Goal: Task Accomplishment & Management: Manage account settings

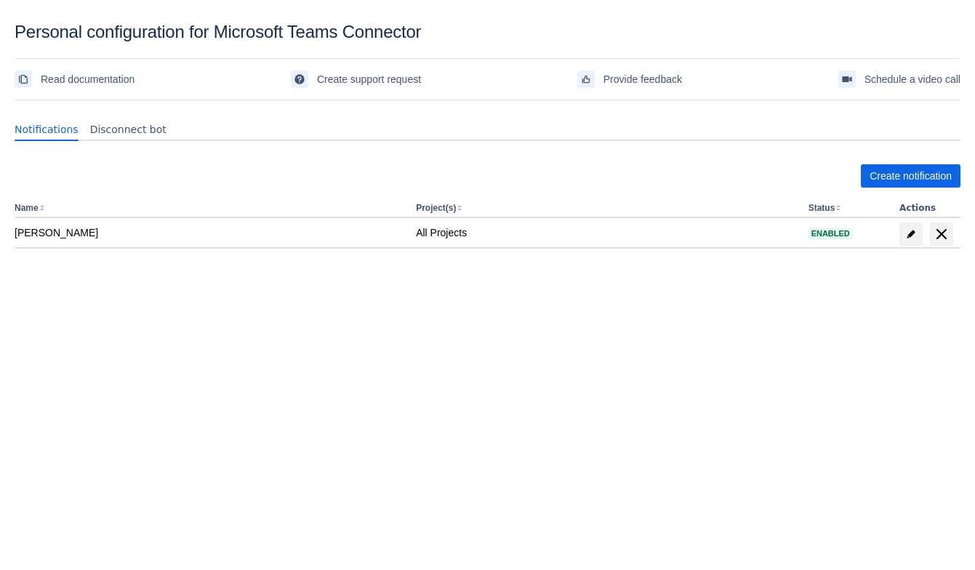
click at [560, 358] on body "Personal configuration for Microsoft Teams Connector Read documentation Create …" at bounding box center [487, 307] width 975 height 570
click at [907, 165] on span "Create notification" at bounding box center [910, 175] width 82 height 23
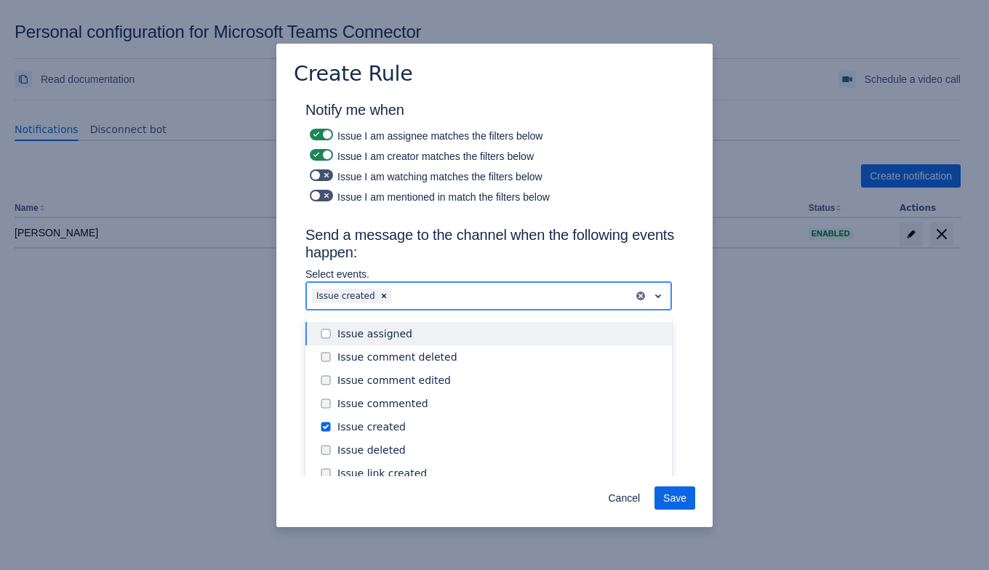
click at [454, 291] on div at bounding box center [510, 295] width 233 height 17
click at [436, 298] on div at bounding box center [510, 295] width 233 height 17
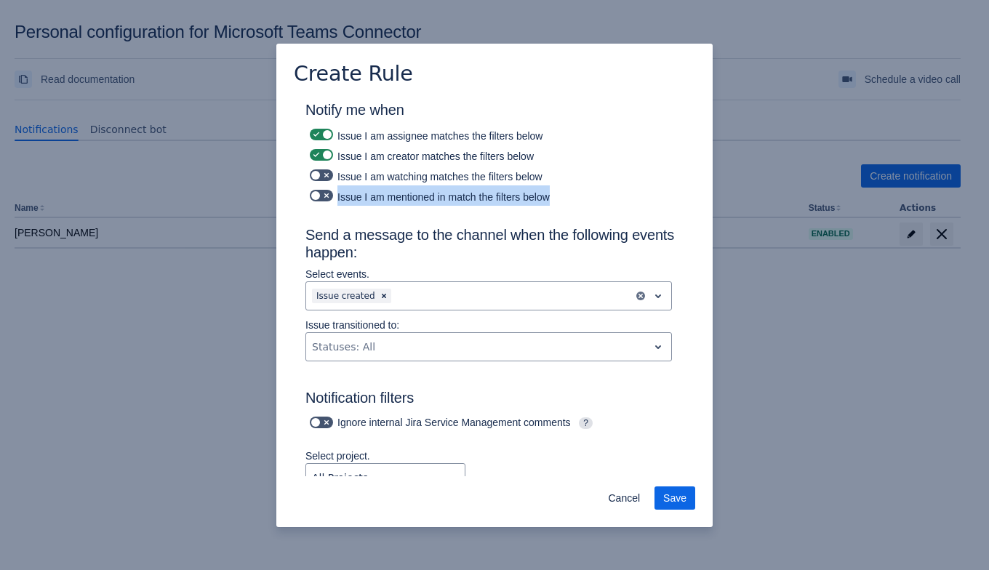
drag, startPoint x: 579, startPoint y: 197, endPoint x: 310, endPoint y: 204, distance: 269.7
click at [307, 226] on h3 "Send a message to the channel when the following events happen:" at bounding box center [494, 246] width 378 height 41
drag, startPoint x: 337, startPoint y: 195, endPoint x: 652, endPoint y: 200, distance: 315.5
click at [652, 200] on div "Issue I am mentioned in match the filters below" at bounding box center [494, 195] width 378 height 20
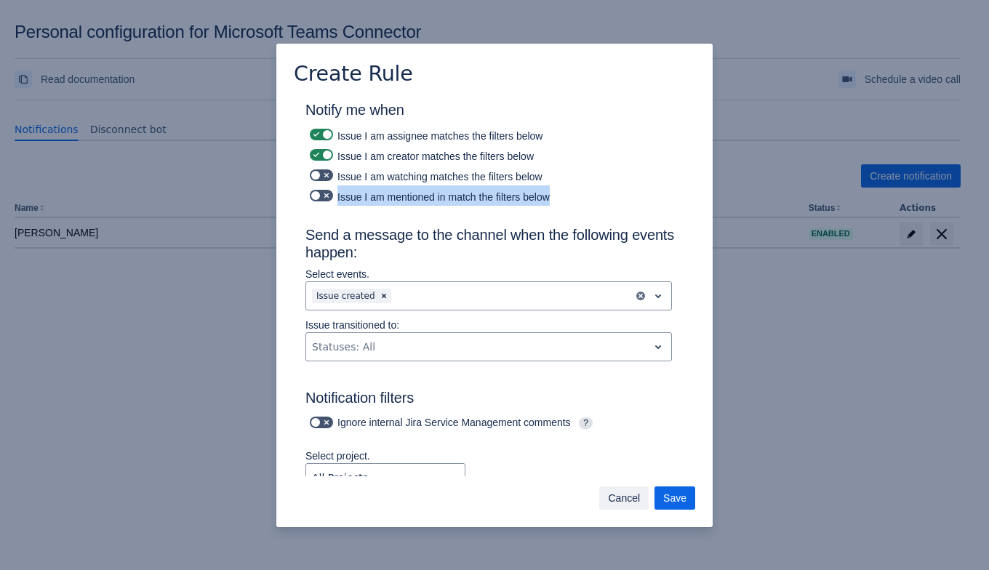
click at [621, 495] on span "Cancel" at bounding box center [624, 497] width 32 height 23
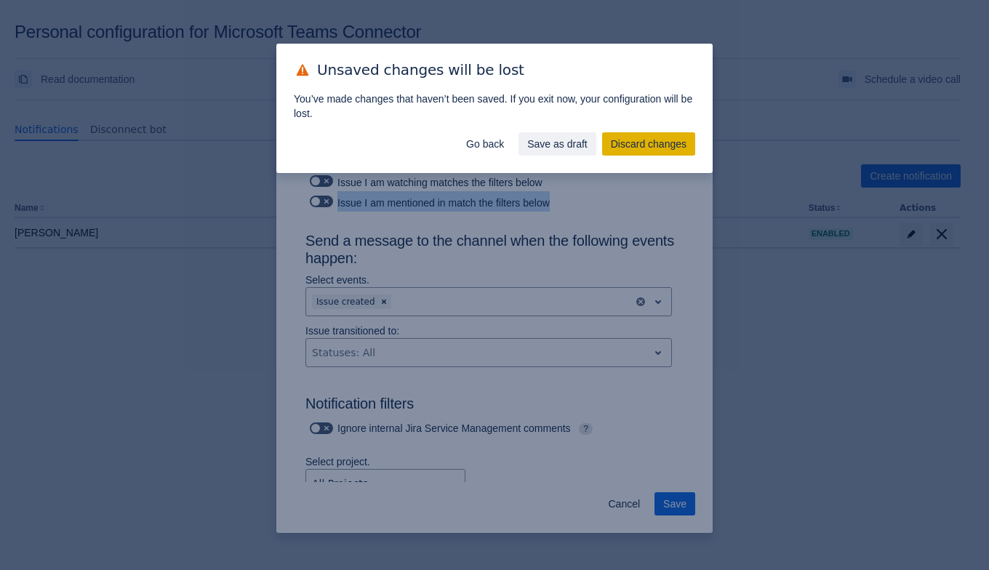
click at [647, 141] on span "Discard changes" at bounding box center [649, 143] width 76 height 23
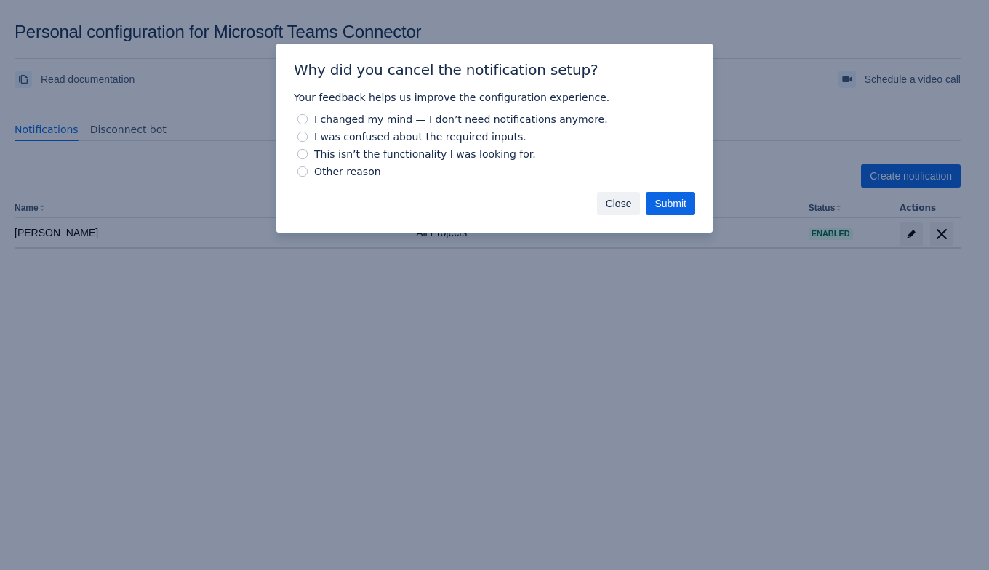
click at [625, 202] on span "Close" at bounding box center [618, 203] width 26 height 23
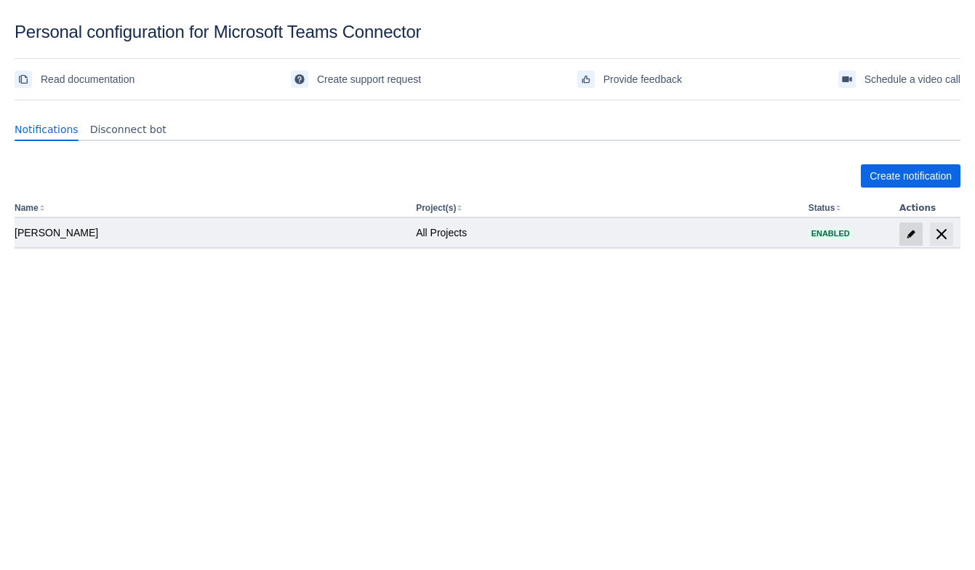
click at [914, 230] on span "edit" at bounding box center [911, 234] width 12 height 12
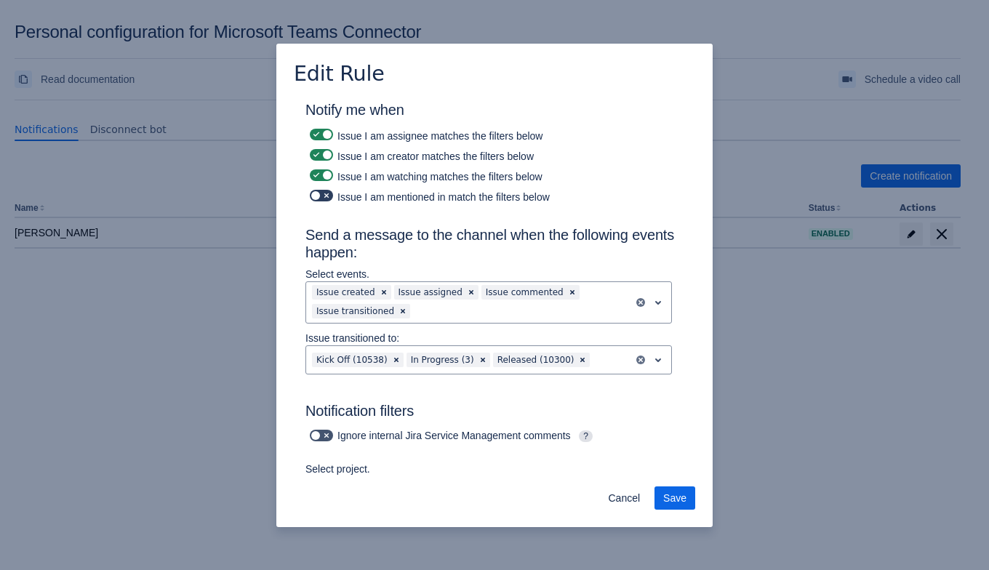
click at [322, 193] on span at bounding box center [327, 196] width 12 height 12
click at [319, 193] on input "checkbox" at bounding box center [314, 195] width 9 height 9
checkbox input "true"
click at [334, 137] on label at bounding box center [321, 134] width 29 height 17
click at [319, 137] on input "checkbox" at bounding box center [314, 134] width 9 height 9
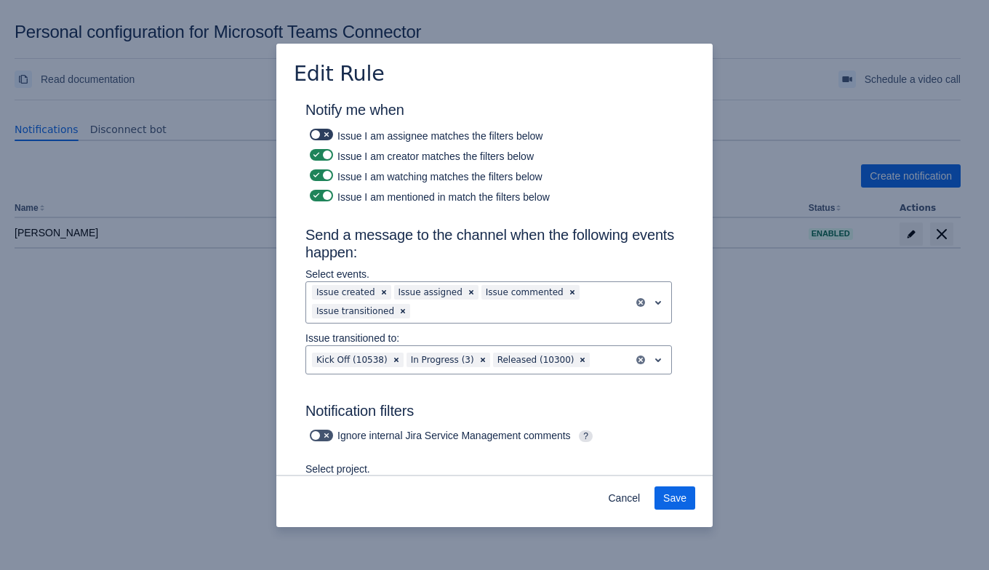
click at [334, 137] on label at bounding box center [321, 134] width 29 height 17
click at [319, 137] on input "checkbox" at bounding box center [314, 134] width 9 height 9
checkbox input "true"
drag, startPoint x: 355, startPoint y: 136, endPoint x: 436, endPoint y: 133, distance: 80.7
click at [436, 133] on div "Issue I am assignee matches the filters below" at bounding box center [494, 134] width 378 height 20
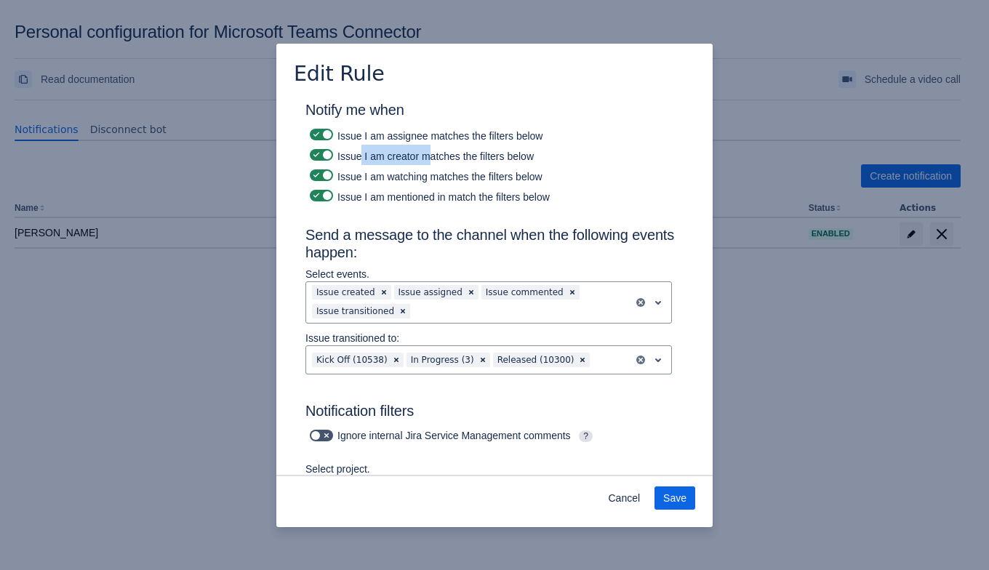
drag, startPoint x: 358, startPoint y: 152, endPoint x: 429, endPoint y: 154, distance: 70.5
click at [429, 154] on div "Issue I am creator matches the filters below" at bounding box center [494, 155] width 378 height 20
drag, startPoint x: 358, startPoint y: 171, endPoint x: 430, endPoint y: 177, distance: 72.2
click at [430, 176] on div "Issue I am watching matches the filters below" at bounding box center [494, 175] width 378 height 20
drag, startPoint x: 360, startPoint y: 196, endPoint x: 430, endPoint y: 195, distance: 70.5
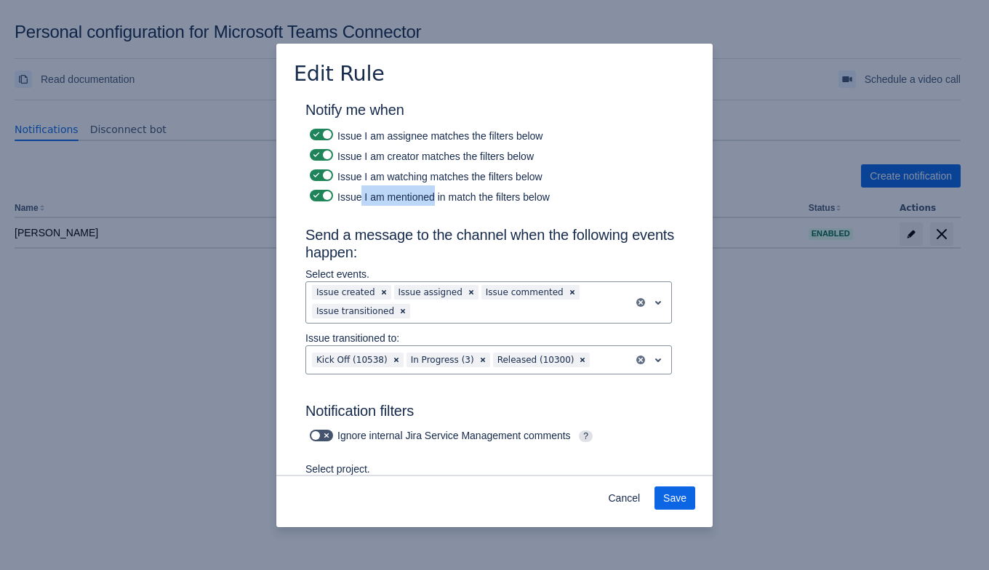
click at [430, 195] on div "Issue I am mentioned in match the filters below" at bounding box center [494, 195] width 378 height 20
click at [440, 199] on div "Issue I am mentioned in match the filters below" at bounding box center [494, 195] width 378 height 20
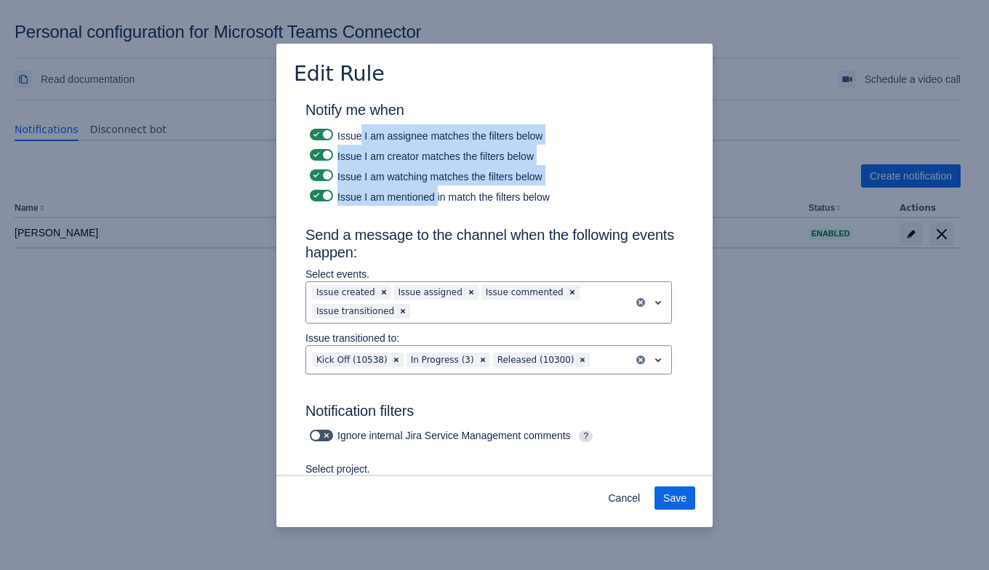
drag, startPoint x: 435, startPoint y: 196, endPoint x: 360, endPoint y: 132, distance: 98.0
click at [578, 134] on div "Issue I am assignee matches the filters below" at bounding box center [494, 134] width 378 height 20
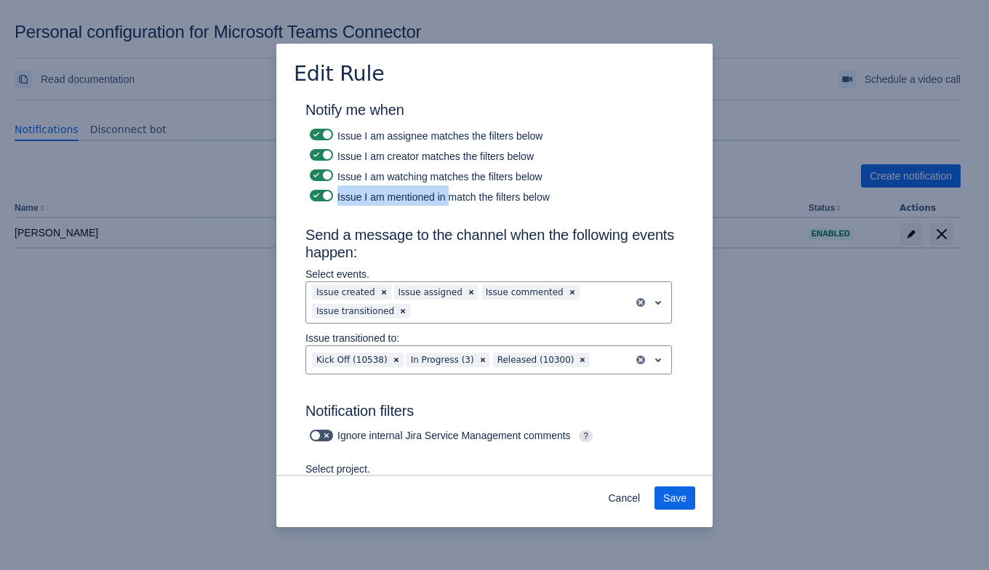
drag, startPoint x: 440, startPoint y: 196, endPoint x: 334, endPoint y: 201, distance: 106.3
click at [334, 201] on div "Issue I am mentioned in match the filters below" at bounding box center [494, 195] width 378 height 20
drag, startPoint x: 334, startPoint y: 201, endPoint x: 446, endPoint y: 197, distance: 112.0
click at [446, 197] on div "Issue I am mentioned in match the filters below" at bounding box center [494, 195] width 378 height 20
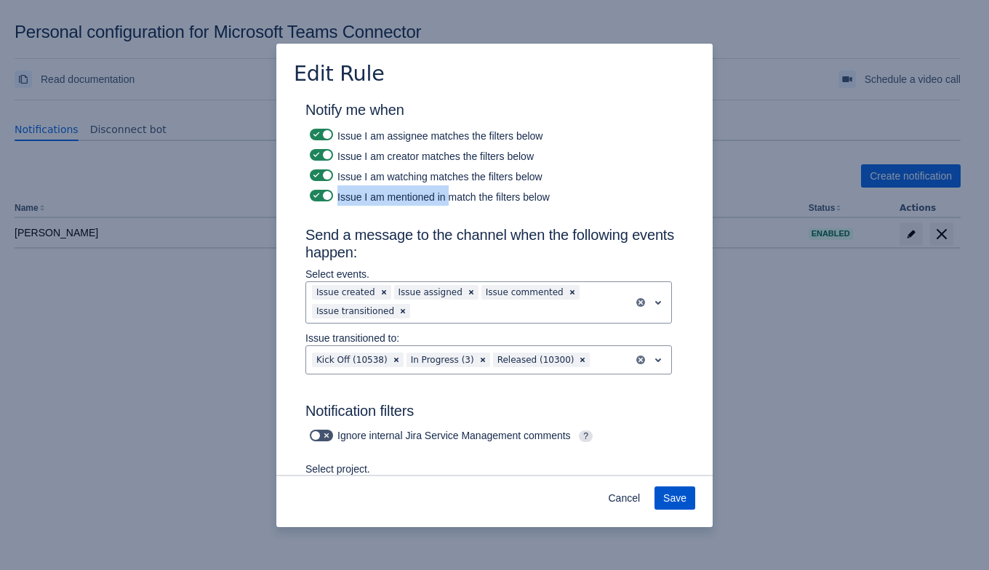
click at [669, 494] on span "Save" at bounding box center [674, 497] width 23 height 23
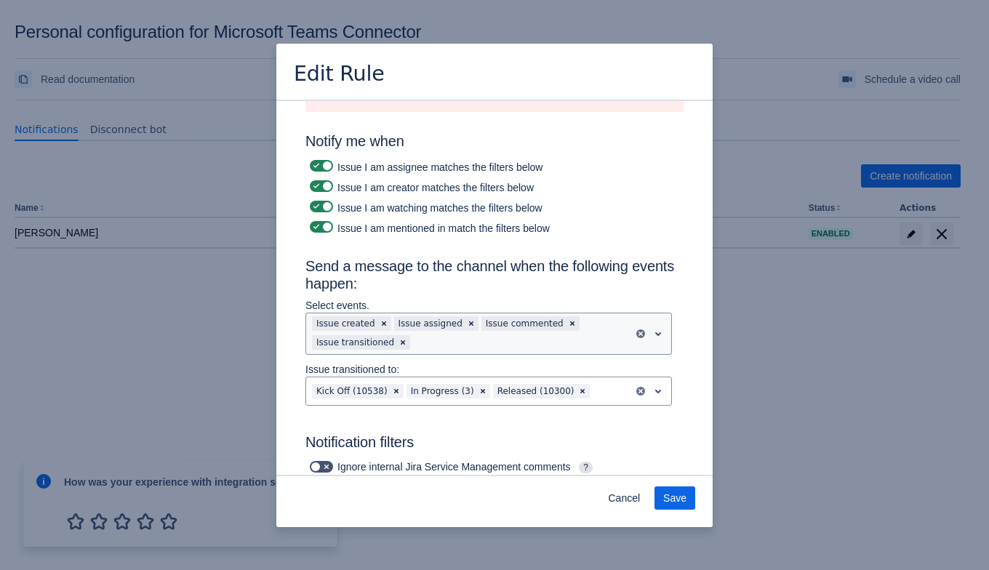
scroll to position [182, 0]
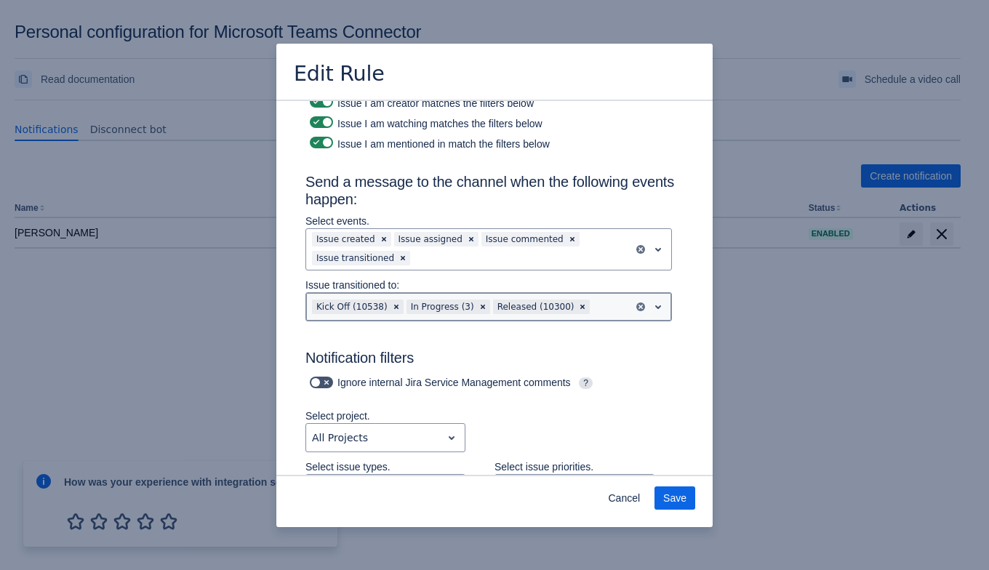
click at [592, 298] on div at bounding box center [609, 306] width 35 height 17
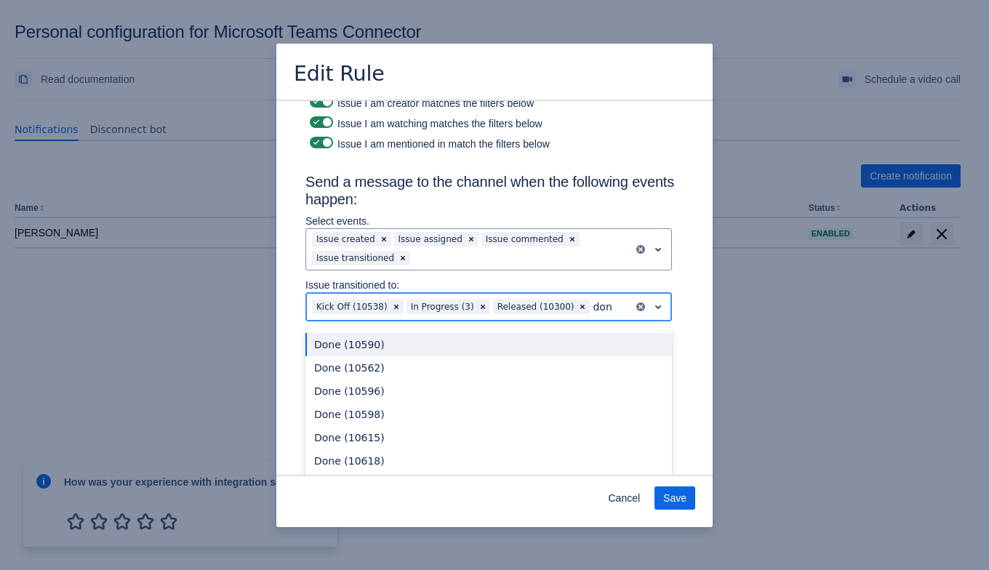
type input "done"
click at [406, 341] on div "Done (10590)" at bounding box center [488, 344] width 366 height 23
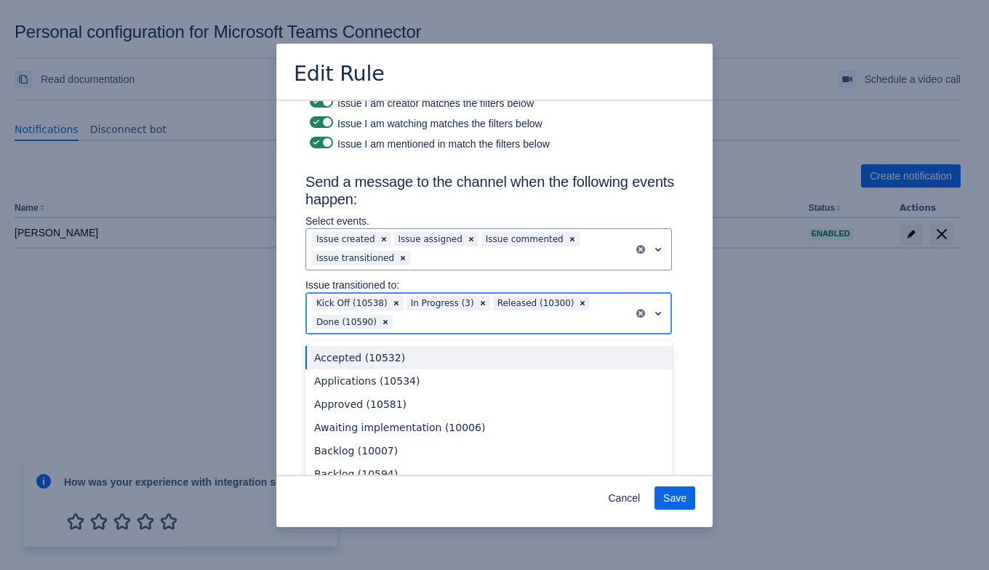
click at [431, 323] on div at bounding box center [511, 321] width 232 height 17
click at [427, 319] on div at bounding box center [511, 321] width 232 height 17
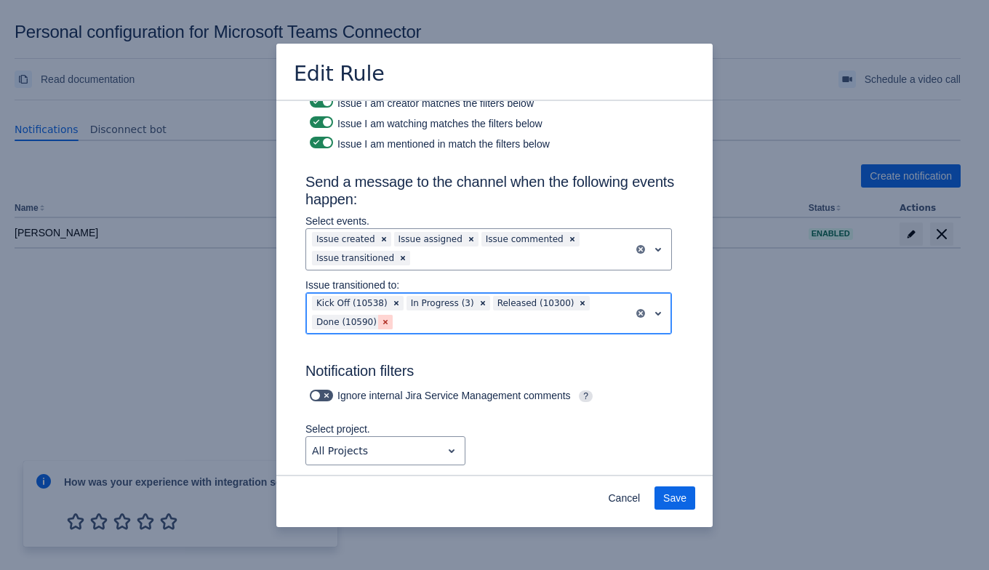
click at [379, 323] on span "Clear" at bounding box center [385, 322] width 12 height 12
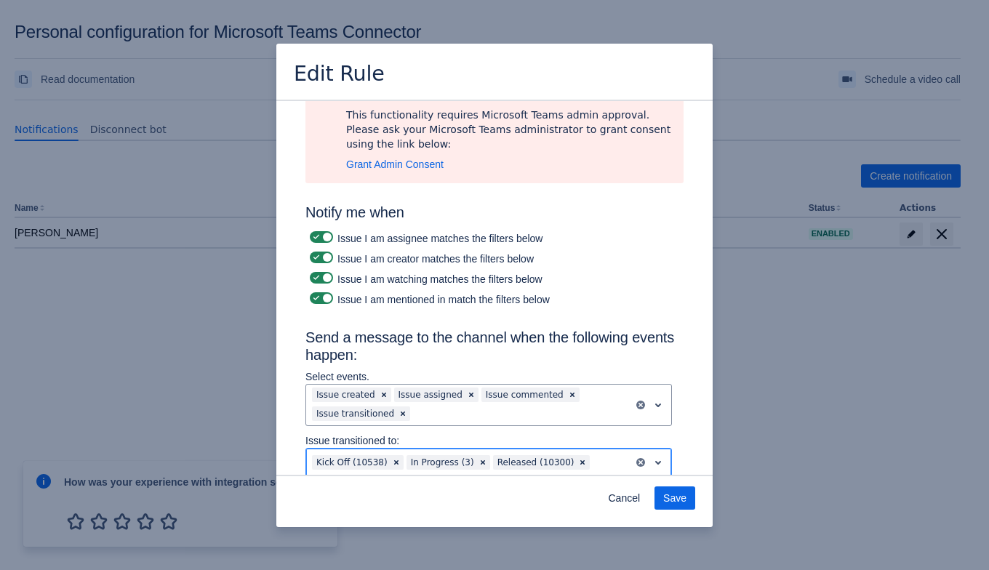
scroll to position [94, 0]
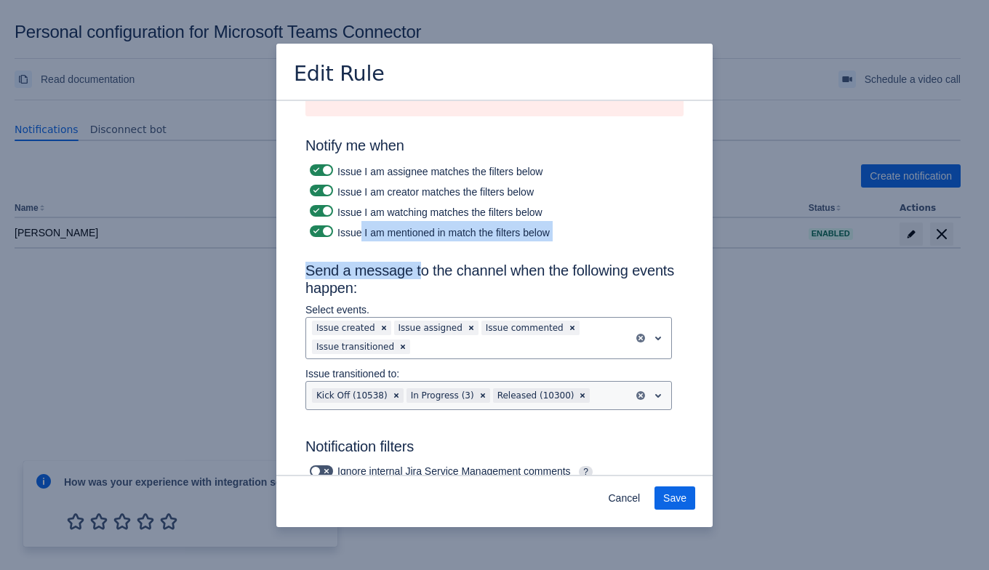
drag, startPoint x: 359, startPoint y: 231, endPoint x: 432, endPoint y: 249, distance: 74.7
click at [425, 244] on div "Admin Consent Required This functionality requires Microsoft Teams admin approv…" at bounding box center [494, 571] width 378 height 1125
click at [433, 237] on div "Issue I am mentioned in match the filters below" at bounding box center [494, 231] width 378 height 20
drag, startPoint x: 433, startPoint y: 226, endPoint x: 363, endPoint y: 232, distance: 70.0
click at [358, 226] on div "Issue I am mentioned in match the filters below" at bounding box center [494, 231] width 378 height 20
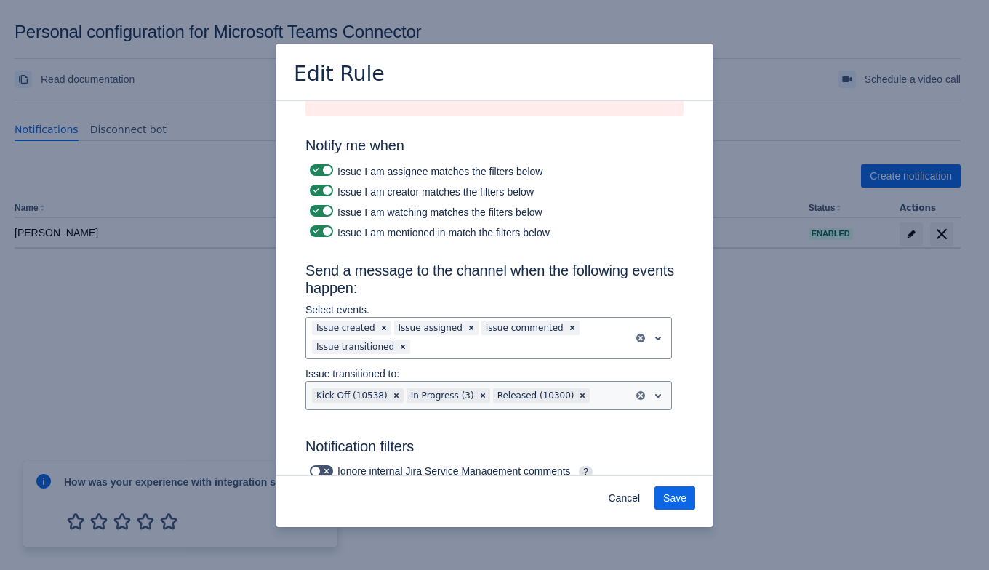
click at [413, 249] on div "Admin Consent Required This functionality requires Microsoft Teams admin approv…" at bounding box center [494, 571] width 378 height 1125
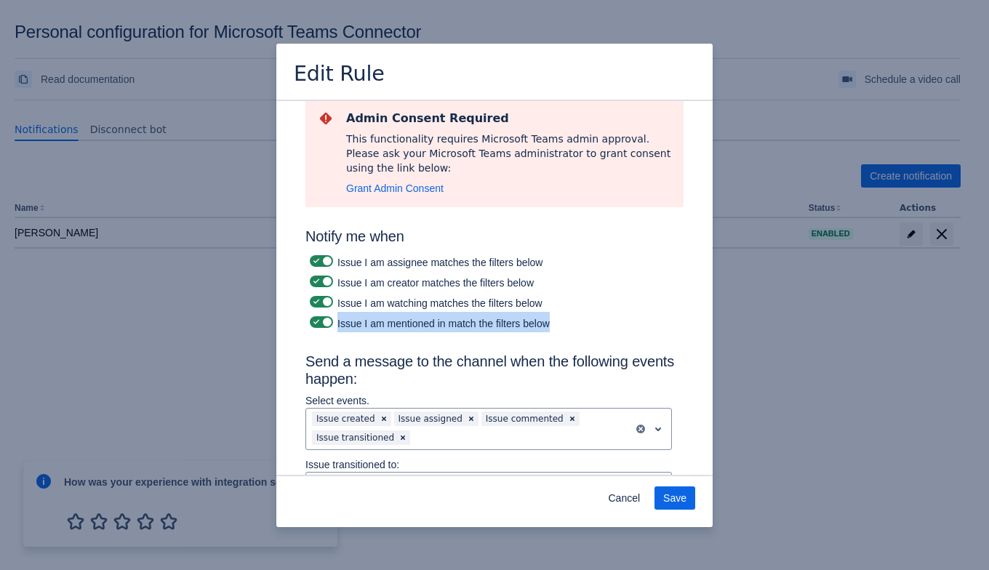
drag, startPoint x: 337, startPoint y: 323, endPoint x: 611, endPoint y: 323, distance: 274.0
click at [611, 323] on div "Issue I am mentioned in match the filters below" at bounding box center [494, 322] width 378 height 20
click at [321, 319] on span at bounding box center [327, 322] width 12 height 12
click at [319, 319] on input "checkbox" at bounding box center [314, 322] width 9 height 9
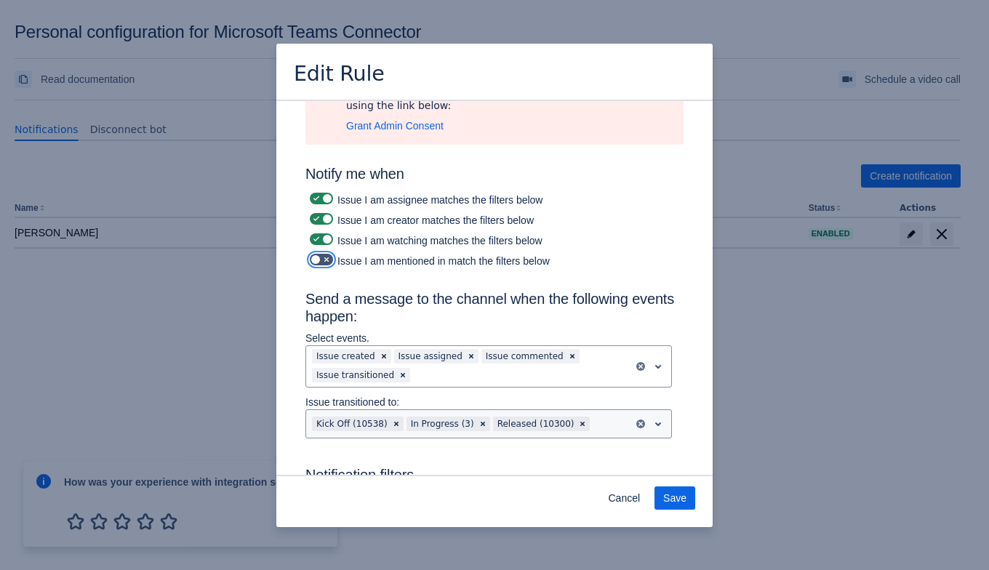
scroll to position [94, 0]
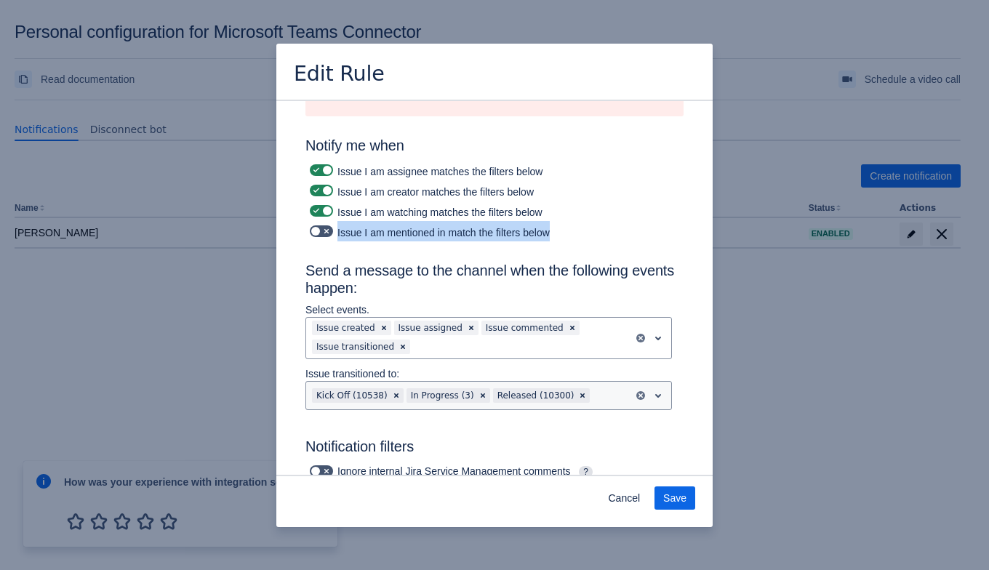
drag, startPoint x: 337, startPoint y: 235, endPoint x: 597, endPoint y: 227, distance: 260.4
click at [597, 227] on div "Issue I am mentioned in match the filters below" at bounding box center [494, 231] width 378 height 20
click at [319, 429] on div "Admin Consent Required This functionality requires Microsoft Teams admin approv…" at bounding box center [494, 571] width 378 height 1125
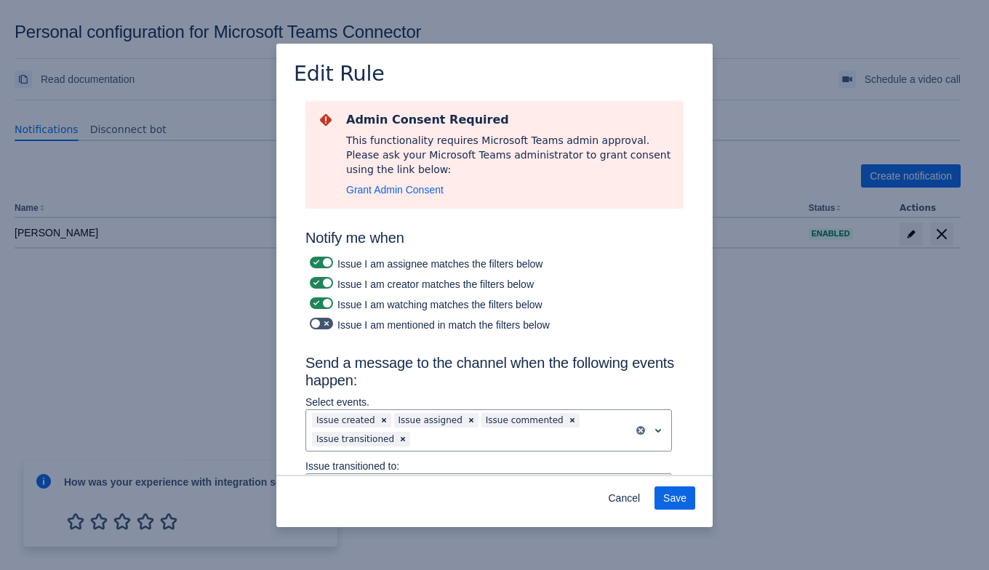
scroll to position [0, 0]
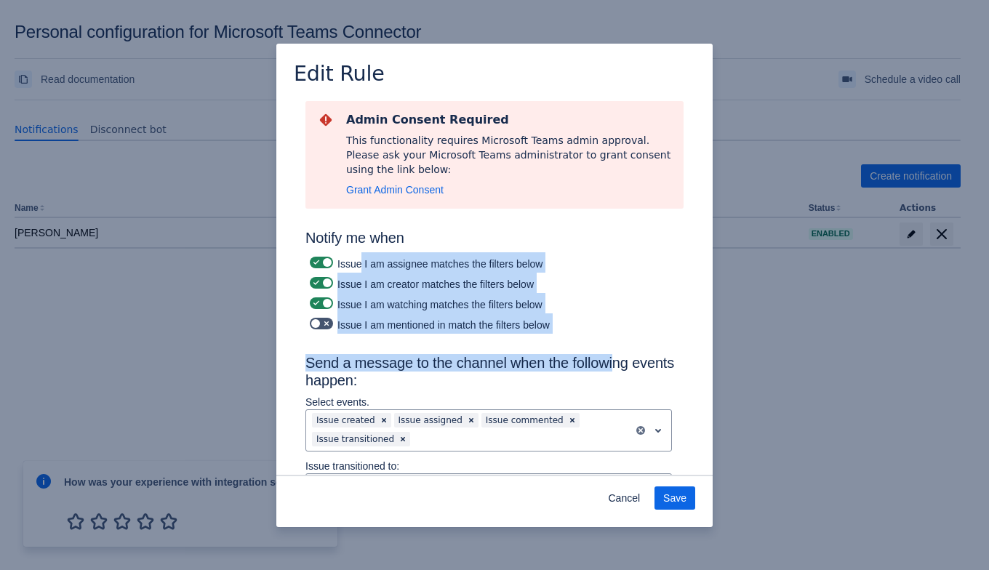
drag, startPoint x: 380, startPoint y: 273, endPoint x: 623, endPoint y: 366, distance: 260.2
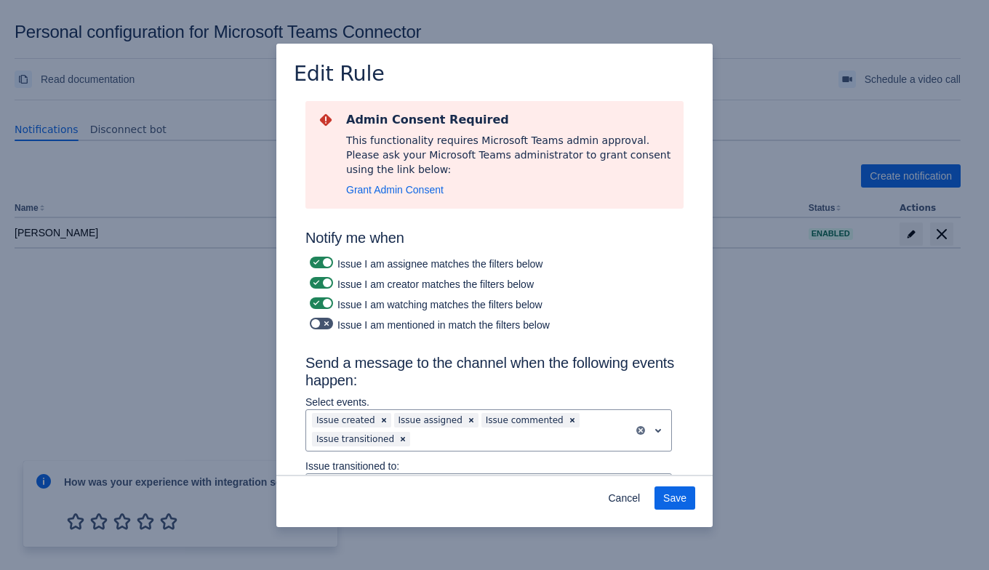
click at [432, 235] on h3 "Notify me when" at bounding box center [494, 240] width 378 height 23
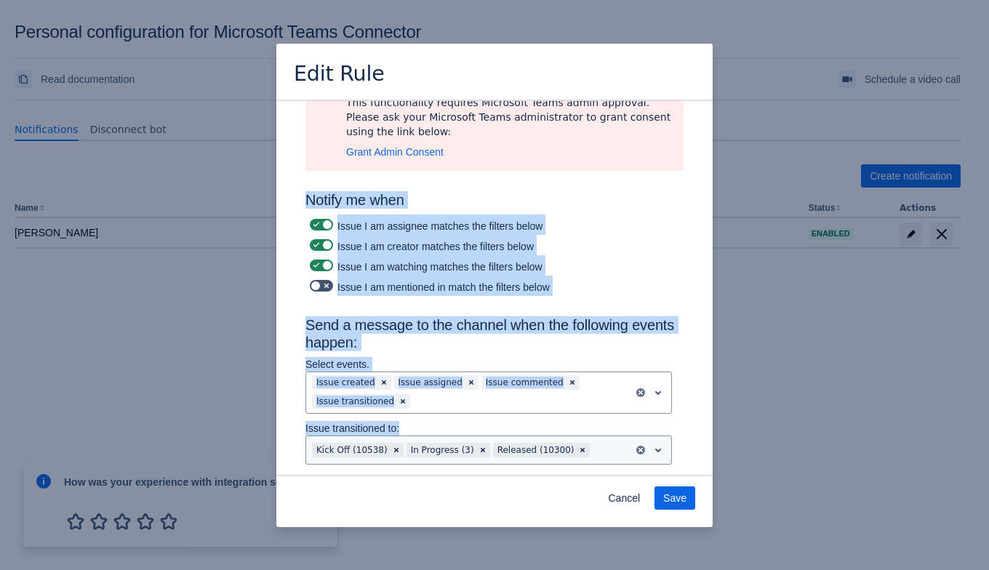
scroll to position [92, 0]
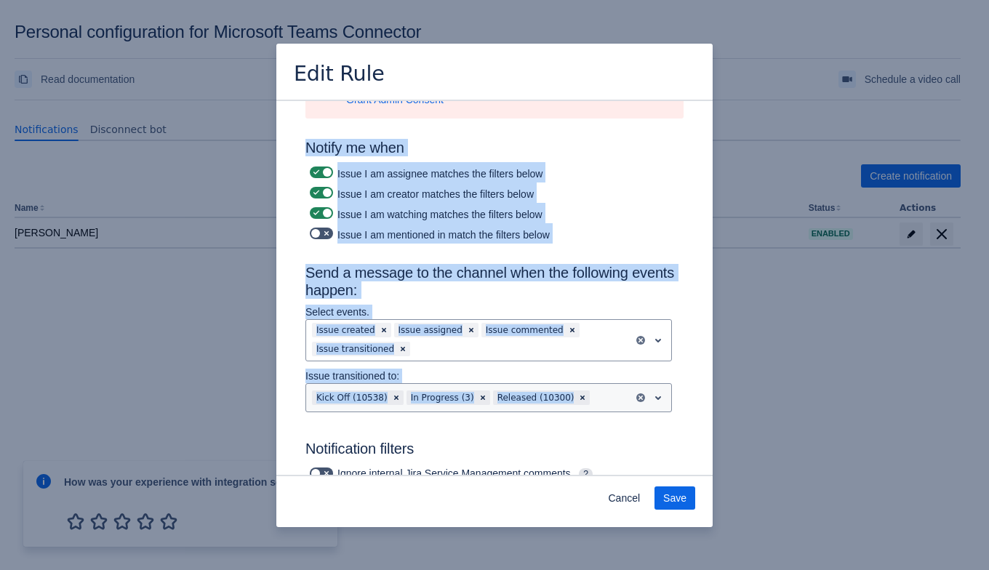
drag, startPoint x: 305, startPoint y: 235, endPoint x: 633, endPoint y: 405, distance: 369.3
click at [621, 403] on div "Admin Consent Required This functionality requires Microsoft Teams admin approv…" at bounding box center [494, 573] width 378 height 1125
click at [698, 390] on div "Admin Consent Required This functionality requires Microsoft Teams admin approv…" at bounding box center [494, 573] width 436 height 1128
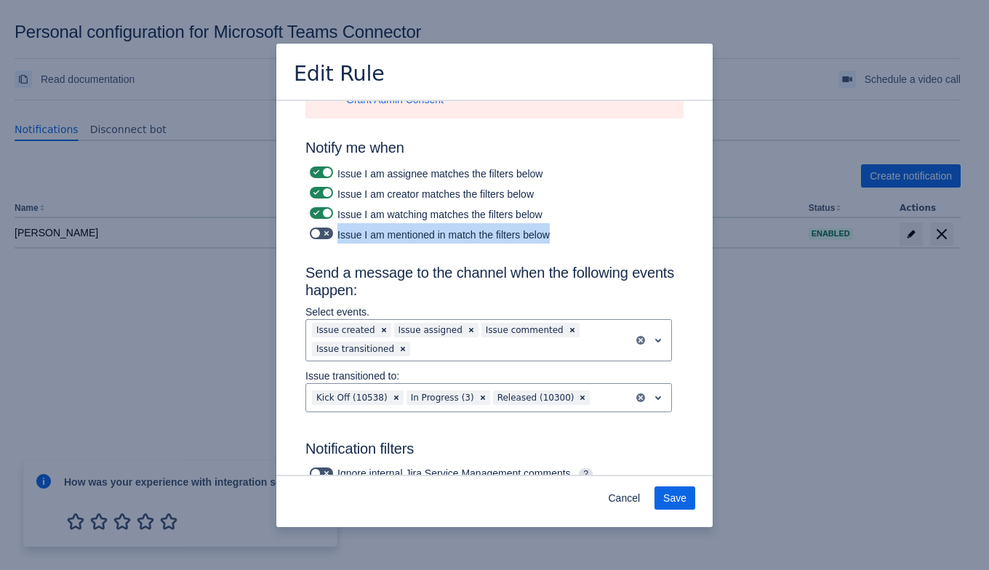
drag, startPoint x: 336, startPoint y: 232, endPoint x: 564, endPoint y: 227, distance: 228.3
click at [564, 227] on div "Issue I am mentioned in match the filters below" at bounding box center [494, 233] width 378 height 20
click at [568, 211] on div "Issue I am watching matches the filters below" at bounding box center [494, 213] width 378 height 20
drag, startPoint x: 529, startPoint y: 230, endPoint x: 516, endPoint y: 228, distance: 13.4
click at [516, 228] on div "Issue I am mentioned in match the filters below" at bounding box center [494, 233] width 378 height 20
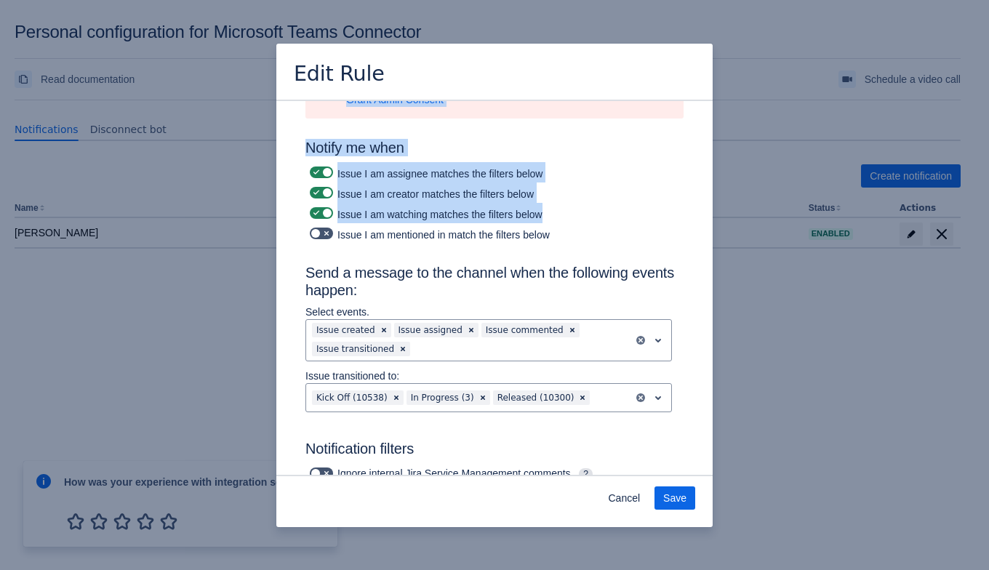
drag, startPoint x: 537, startPoint y: 210, endPoint x: 291, endPoint y: 145, distance: 254.9
click at [291, 145] on div "Admin Consent Required This functionality requires Microsoft Teams admin approv…" at bounding box center [494, 573] width 436 height 1128
click at [290, 145] on div "Admin Consent Required This functionality requires Microsoft Teams admin approv…" at bounding box center [494, 573] width 436 height 1128
drag, startPoint x: 290, startPoint y: 140, endPoint x: 603, endPoint y: 224, distance: 324.4
click at [603, 224] on div "Admin Consent Required This functionality requires Microsoft Teams admin approv…" at bounding box center [494, 573] width 436 height 1128
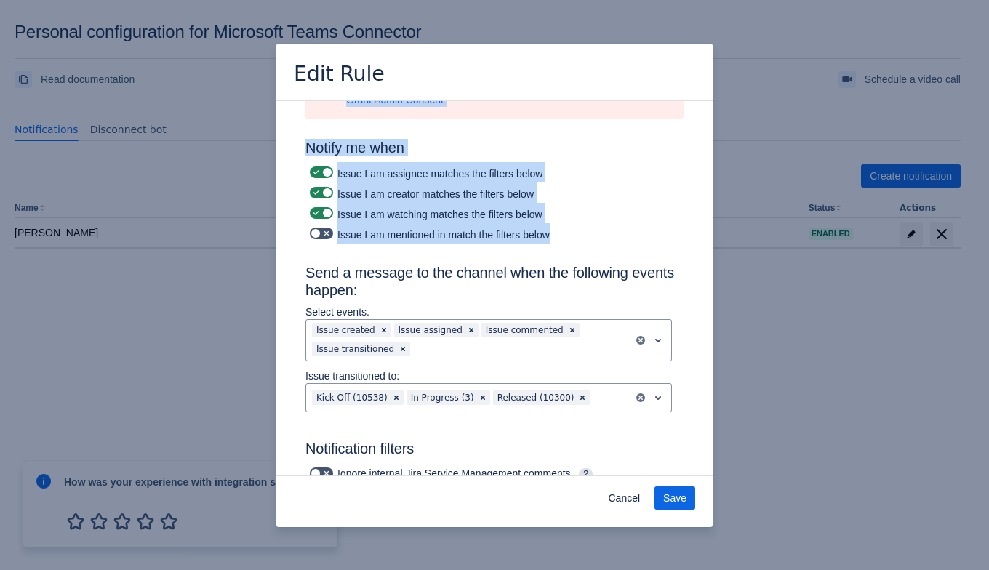
click at [603, 225] on div "Issue I am mentioned in match the filters below" at bounding box center [494, 233] width 378 height 20
drag, startPoint x: 579, startPoint y: 228, endPoint x: 301, endPoint y: 143, distance: 290.9
click at [301, 143] on div "Admin Consent Required This functionality requires Microsoft Teams admin approv…" at bounding box center [494, 573] width 401 height 1125
click at [310, 144] on h3 "Notify me when" at bounding box center [494, 150] width 378 height 23
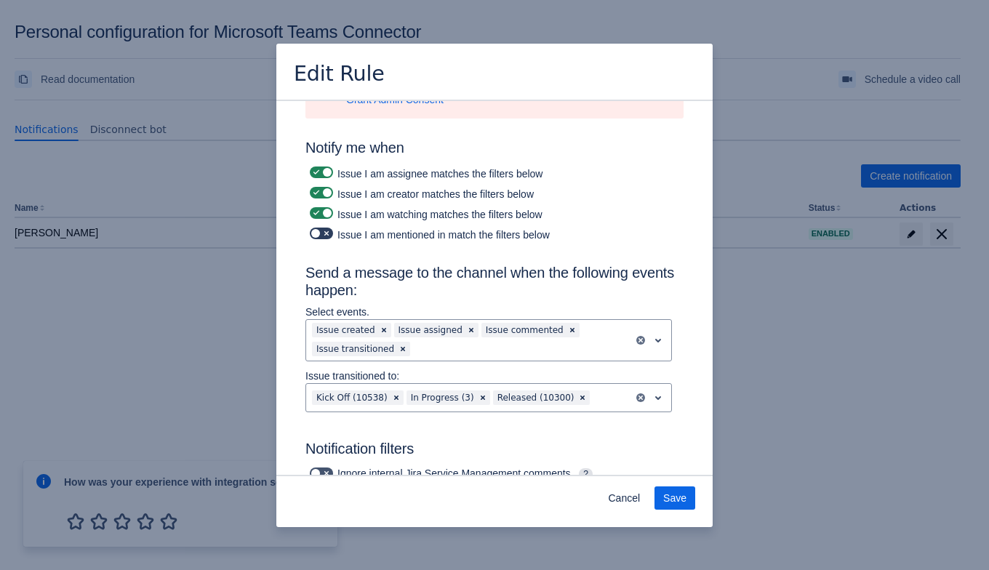
click at [333, 235] on label at bounding box center [321, 233] width 29 height 17
click at [319, 235] on input "checkbox" at bounding box center [314, 233] width 9 height 9
click at [307, 231] on label at bounding box center [321, 233] width 29 height 17
click at [310, 231] on input "checkbox" at bounding box center [314, 233] width 9 height 9
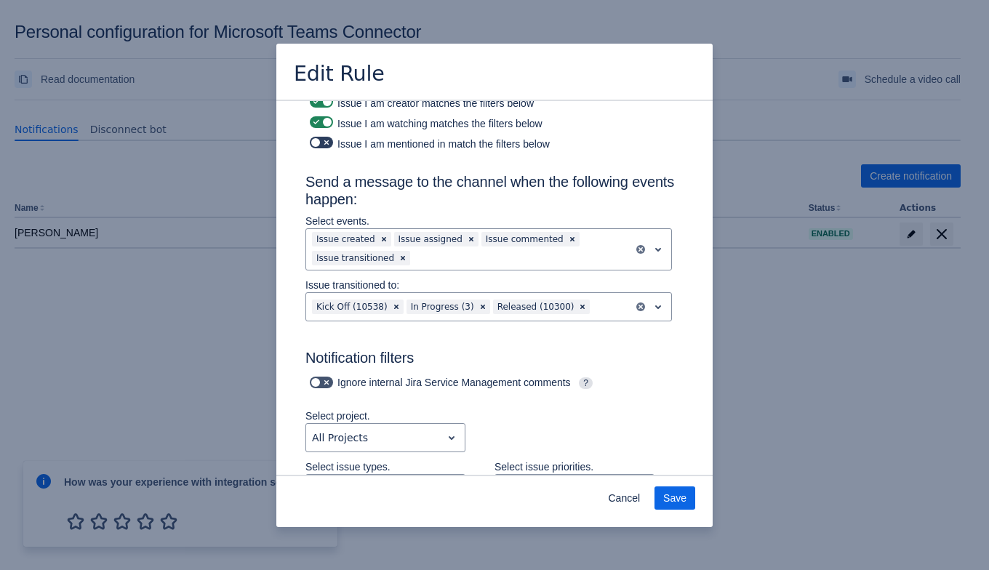
click at [323, 137] on span at bounding box center [327, 143] width 12 height 12
click at [319, 138] on input "checkbox" at bounding box center [314, 142] width 9 height 9
click at [323, 137] on span at bounding box center [327, 143] width 12 height 12
click at [319, 138] on input "checkbox" at bounding box center [314, 142] width 9 height 9
checkbox input "false"
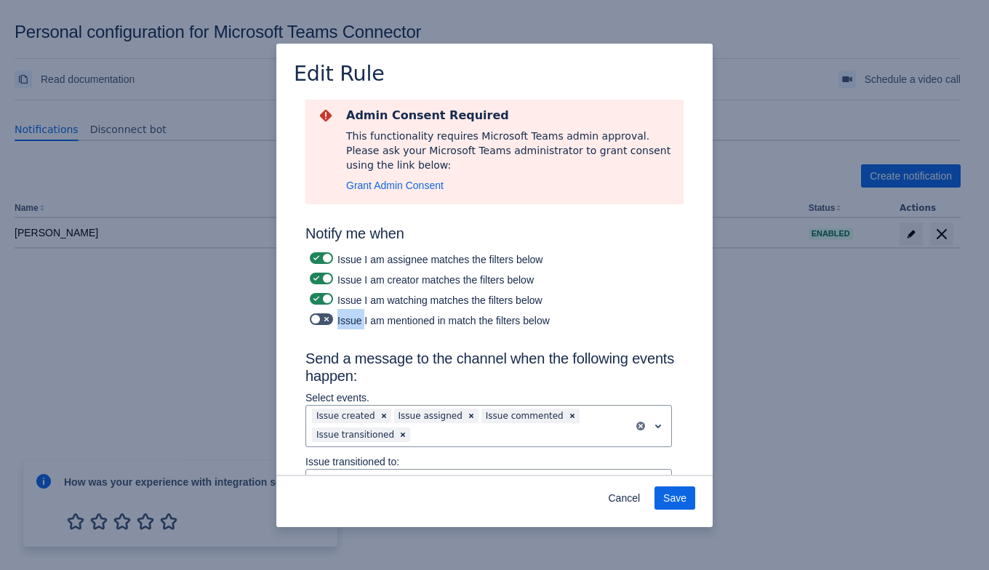
scroll to position [0, 0]
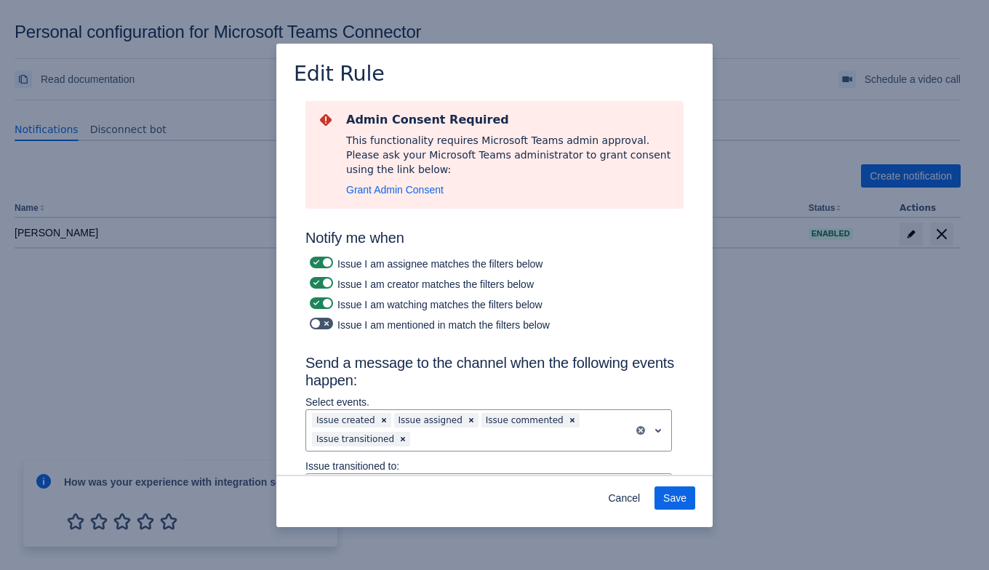
click at [374, 306] on div "Issue I am watching matches the filters below" at bounding box center [494, 303] width 378 height 20
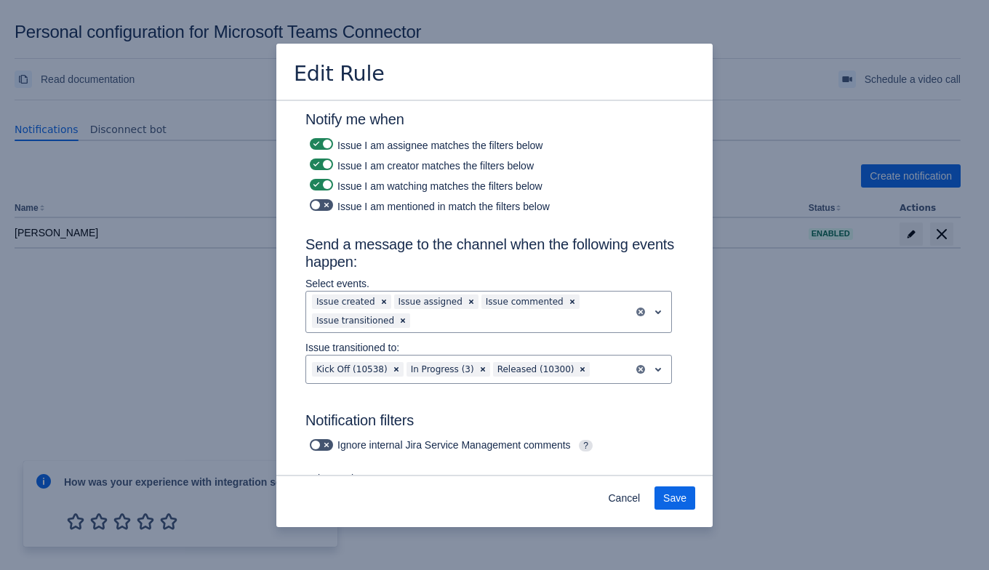
scroll to position [92, 0]
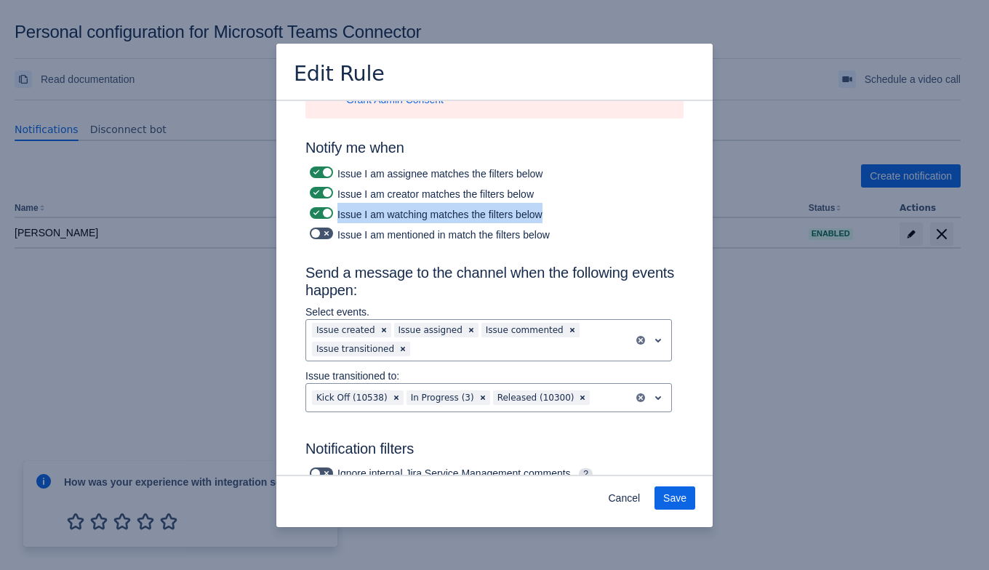
drag, startPoint x: 335, startPoint y: 211, endPoint x: 538, endPoint y: 209, distance: 202.8
click at [538, 209] on div "Issue I am watching matches the filters below" at bounding box center [494, 213] width 378 height 20
click at [550, 209] on div "Issue I am watching matches the filters below" at bounding box center [494, 213] width 378 height 20
click at [314, 217] on label at bounding box center [321, 212] width 29 height 17
click at [314, 217] on input "checkbox" at bounding box center [314, 213] width 9 height 9
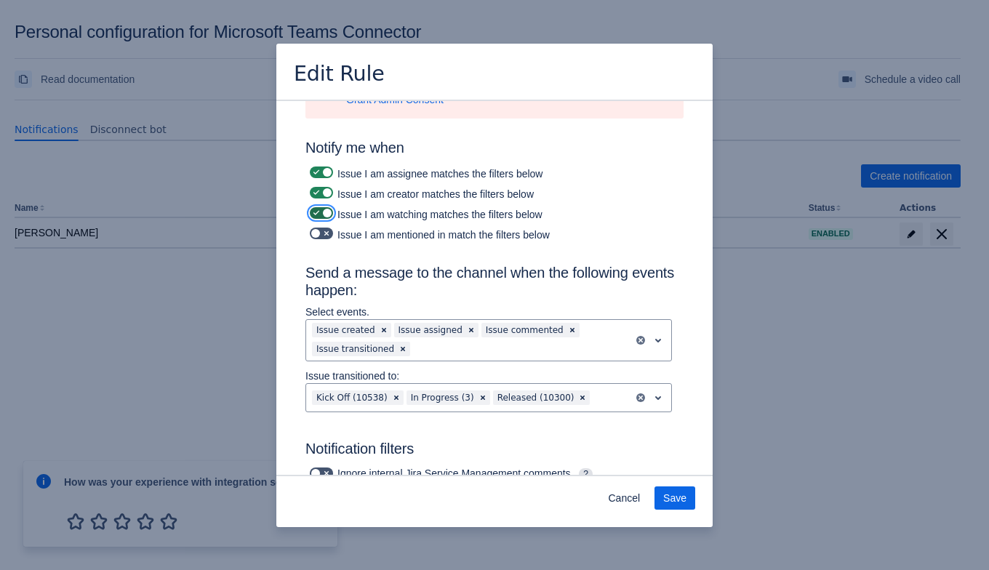
checkbox input "false"
click at [317, 190] on span at bounding box center [316, 193] width 12 height 12
click at [317, 190] on input "checkbox" at bounding box center [314, 192] width 9 height 9
checkbox input "false"
drag, startPoint x: 320, startPoint y: 167, endPoint x: 312, endPoint y: 217, distance: 50.8
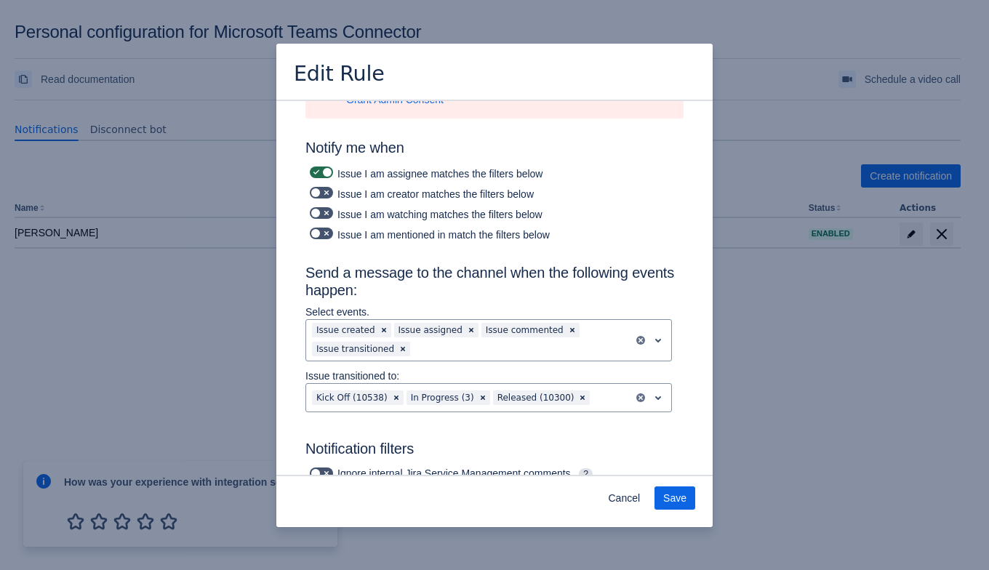
click at [318, 172] on label at bounding box center [321, 172] width 29 height 17
click at [318, 172] on input "checkbox" at bounding box center [314, 172] width 9 height 9
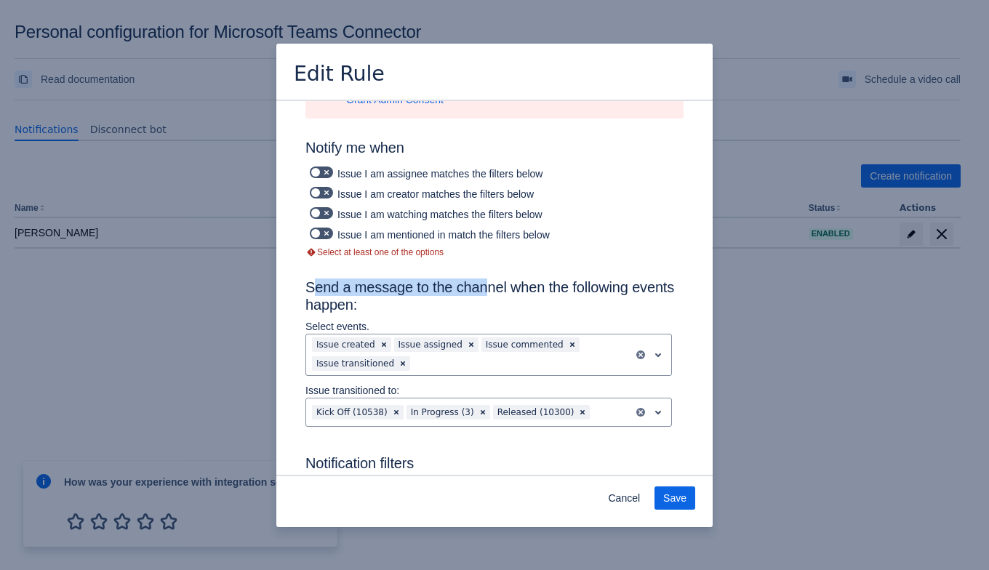
drag, startPoint x: 337, startPoint y: 257, endPoint x: 512, endPoint y: 245, distance: 176.3
click at [505, 252] on div "Admin Consent Required This functionality requires Microsoft Teams admin approv…" at bounding box center [494, 581] width 378 height 1140
click at [511, 247] on div "Select at least one of the options" at bounding box center [494, 252] width 378 height 12
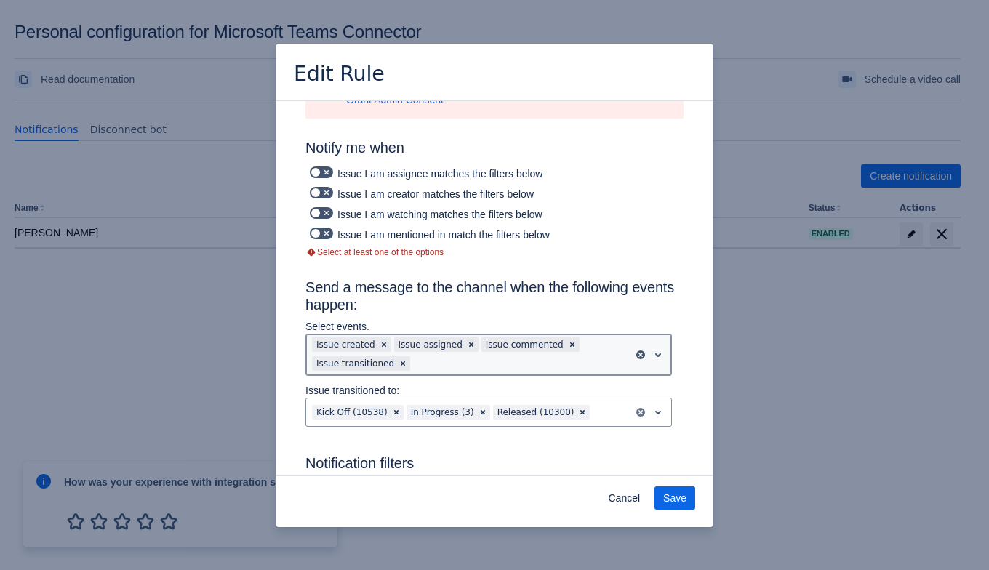
click at [619, 352] on div "Issue created Issue assigned Issue commented Issue transitioned" at bounding box center [469, 354] width 327 height 41
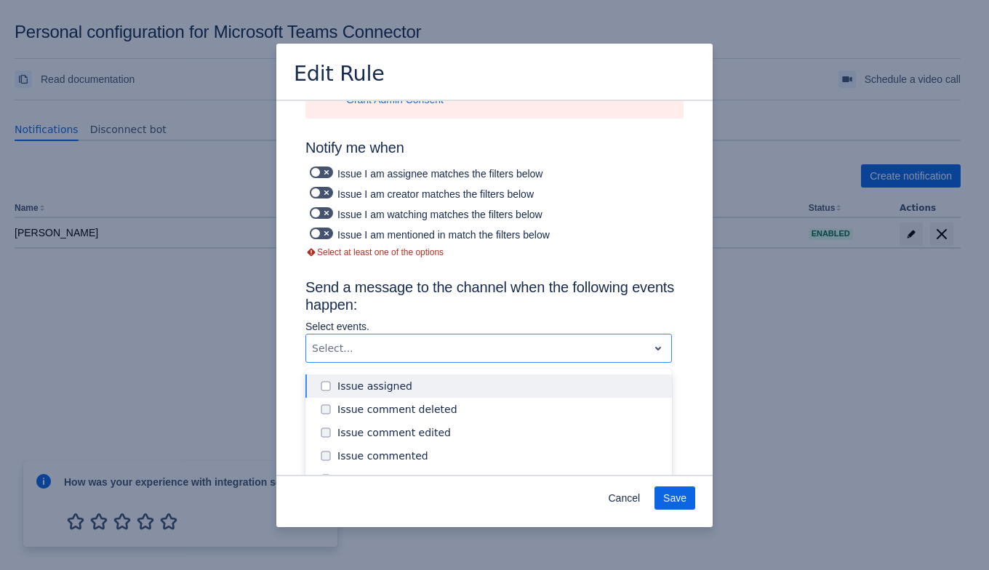
click at [680, 316] on div "Admin Consent Required This functionality requires Microsoft Teams admin approv…" at bounding box center [494, 574] width 401 height 1127
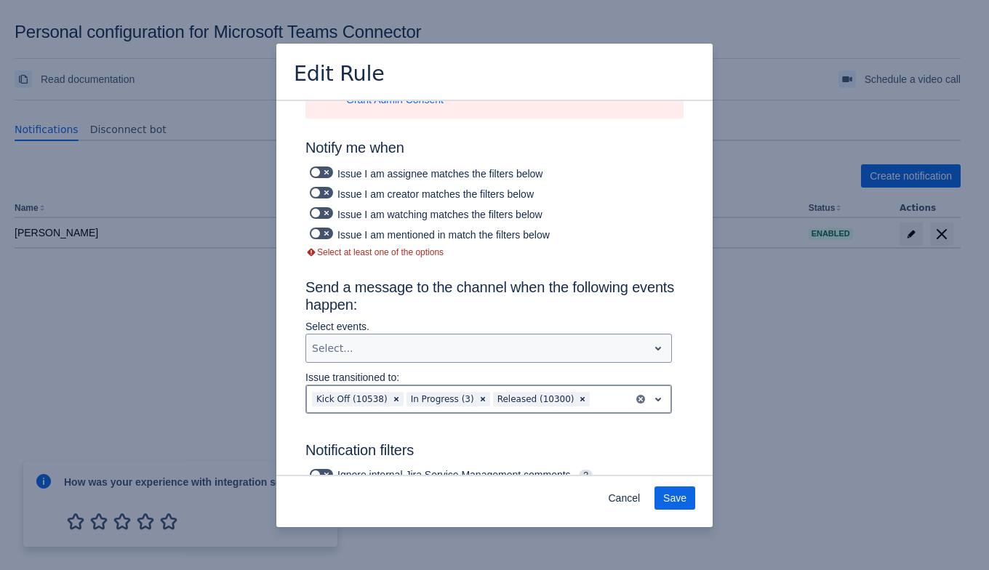
drag, startPoint x: 621, startPoint y: 394, endPoint x: 763, endPoint y: 428, distance: 146.5
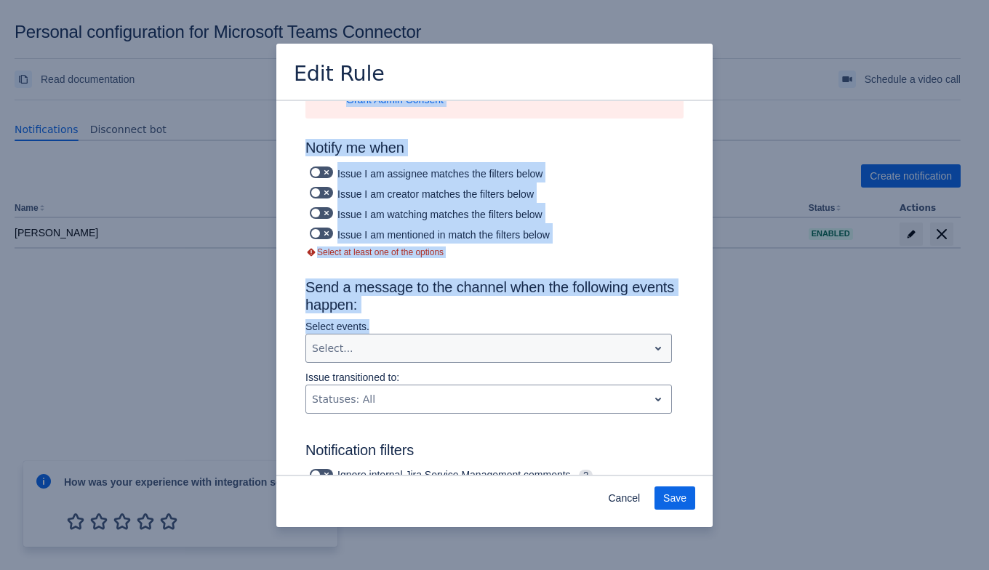
drag, startPoint x: 289, startPoint y: 276, endPoint x: 416, endPoint y: 318, distance: 134.0
click at [414, 318] on div "Admin Consent Required This functionality requires Microsoft Teams admin approv…" at bounding box center [494, 574] width 436 height 1130
click at [427, 319] on p "Select events." at bounding box center [488, 326] width 366 height 15
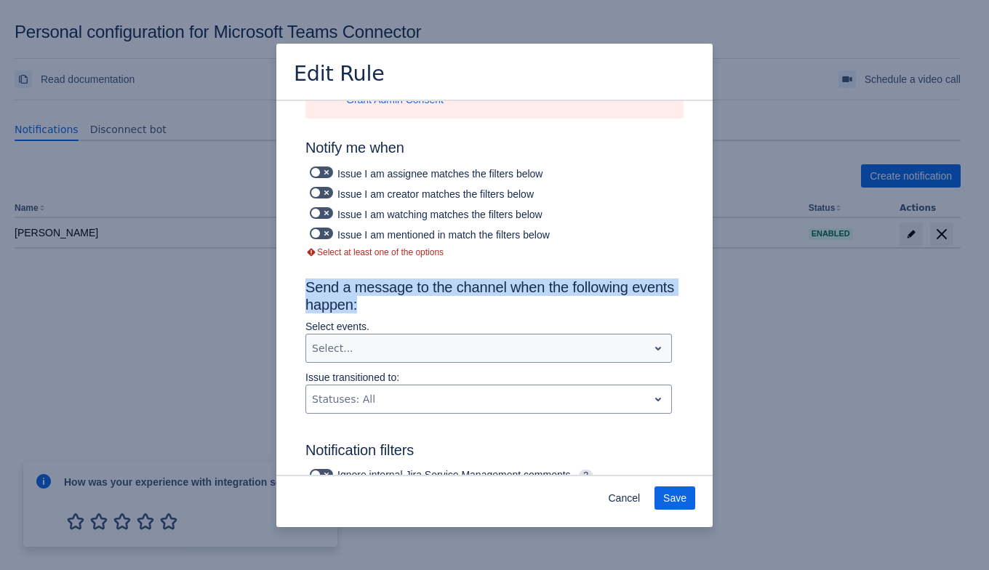
drag, startPoint x: 428, startPoint y: 299, endPoint x: 297, endPoint y: 286, distance: 132.3
click at [297, 286] on div "Admin Consent Required This functionality requires Microsoft Teams admin approv…" at bounding box center [494, 574] width 401 height 1127
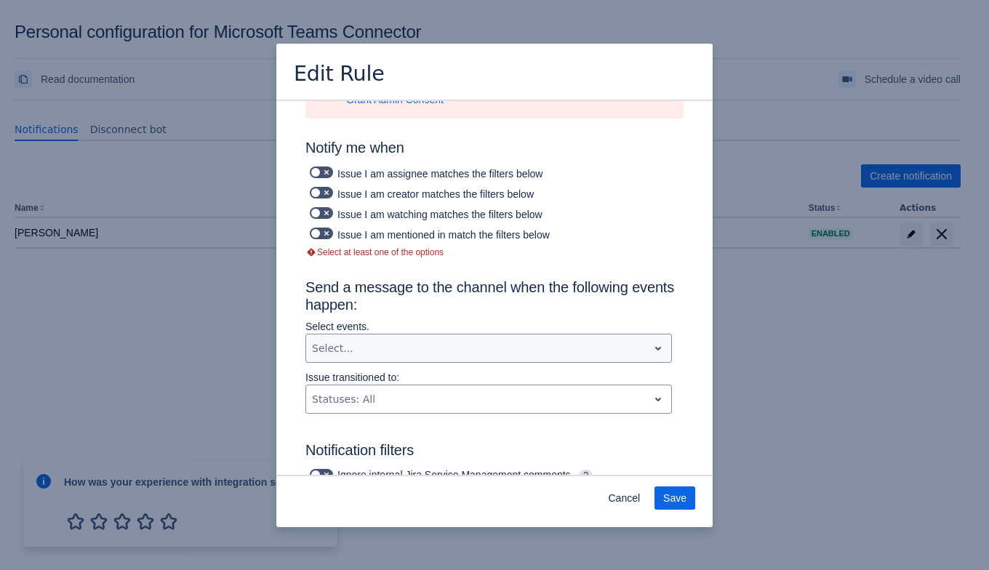
click at [318, 162] on div "Issue I am assignee matches the filters below" at bounding box center [494, 172] width 378 height 20
drag, startPoint x: 321, startPoint y: 165, endPoint x: 322, endPoint y: 178, distance: 13.1
click at [321, 166] on span at bounding box center [327, 172] width 12 height 12
click at [319, 168] on input "checkbox" at bounding box center [314, 172] width 9 height 9
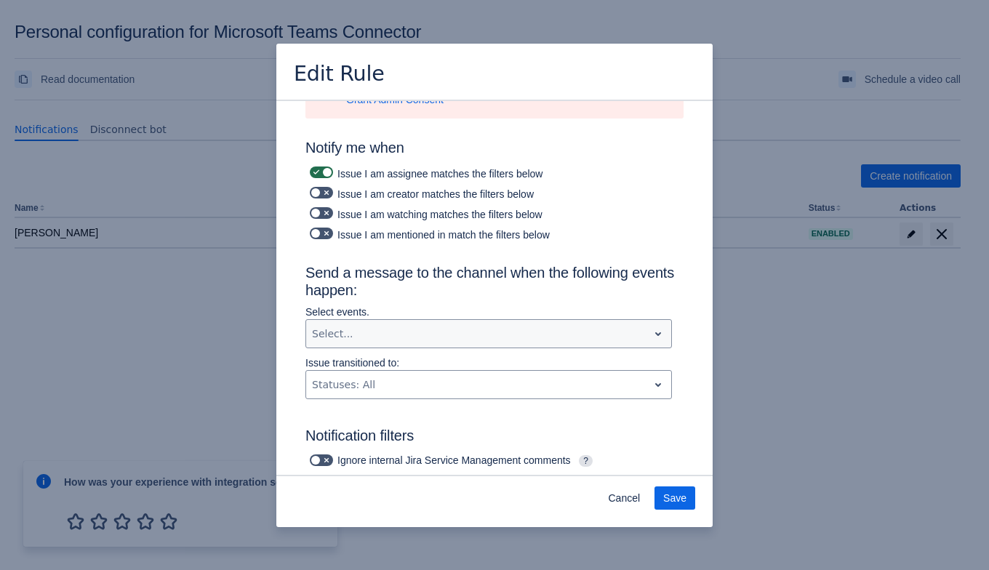
click at [319, 170] on span at bounding box center [316, 172] width 12 height 12
click at [319, 170] on input "checkbox" at bounding box center [314, 172] width 9 height 9
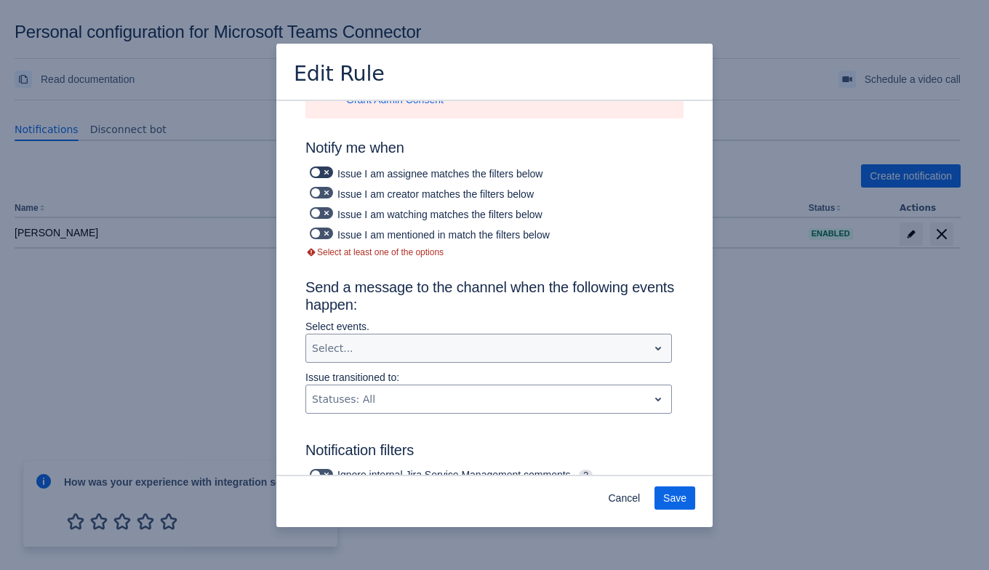
click at [331, 167] on span at bounding box center [327, 172] width 12 height 12
click at [319, 168] on input "checkbox" at bounding box center [314, 172] width 9 height 9
checkbox input "true"
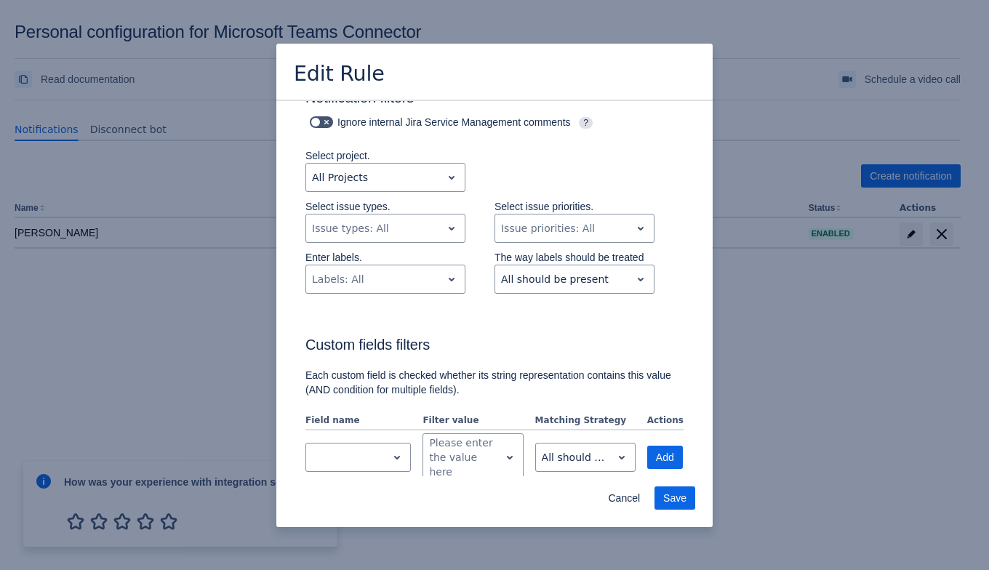
scroll to position [113, 0]
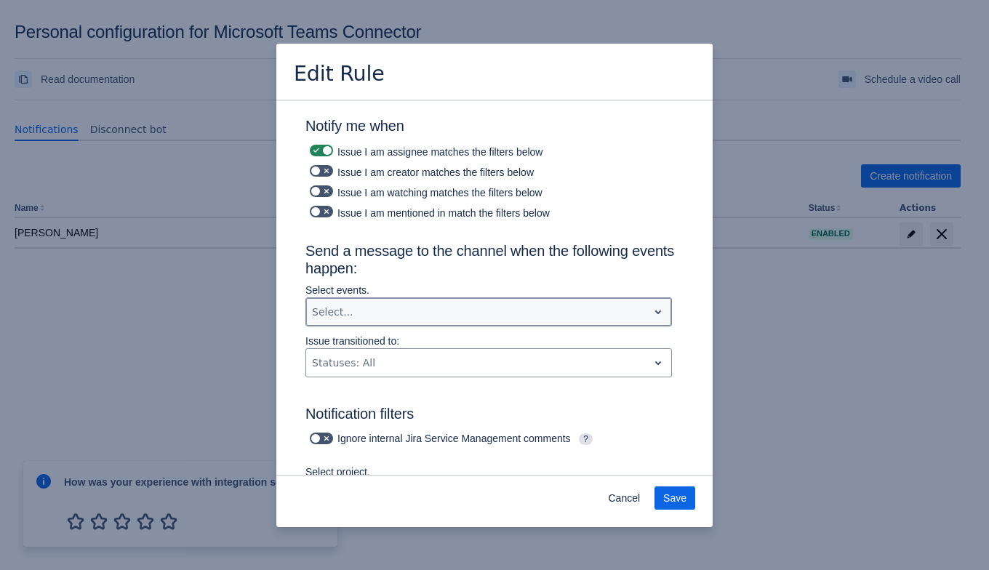
click at [568, 313] on div at bounding box center [477, 311] width 330 height 17
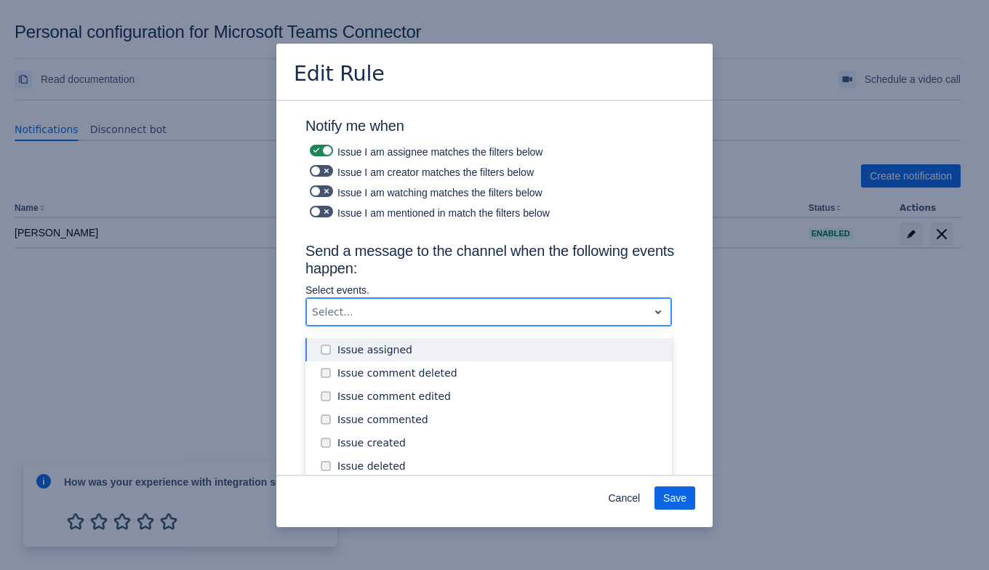
click at [571, 313] on div at bounding box center [477, 311] width 330 height 17
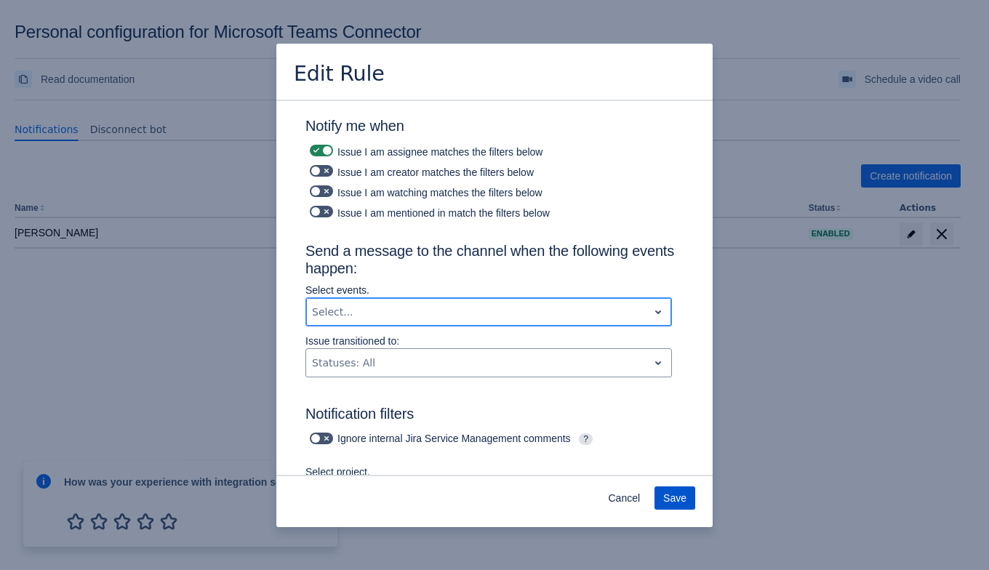
click at [672, 494] on span "Save" at bounding box center [674, 497] width 23 height 23
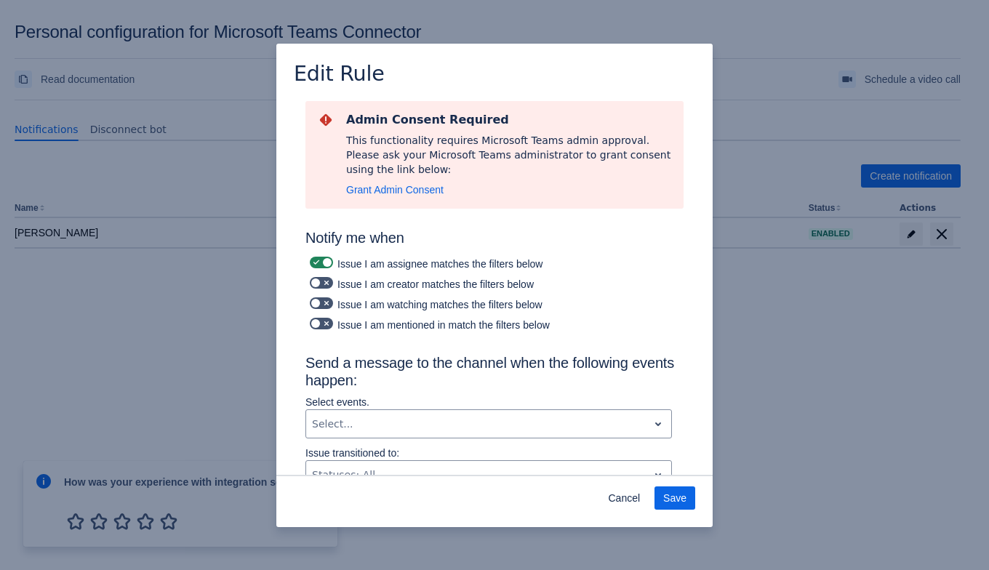
scroll to position [92, 0]
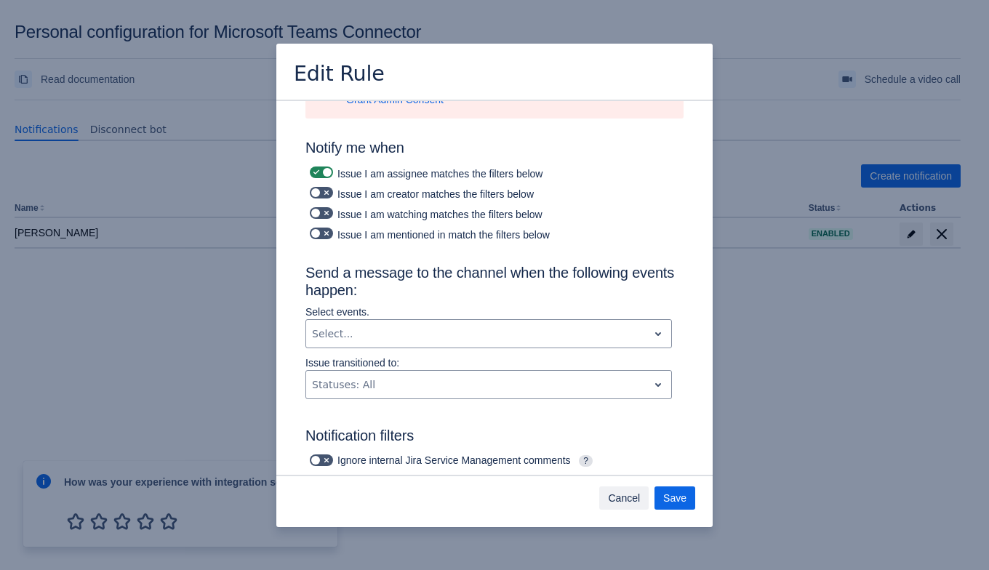
click at [626, 499] on span "Cancel" at bounding box center [624, 497] width 32 height 23
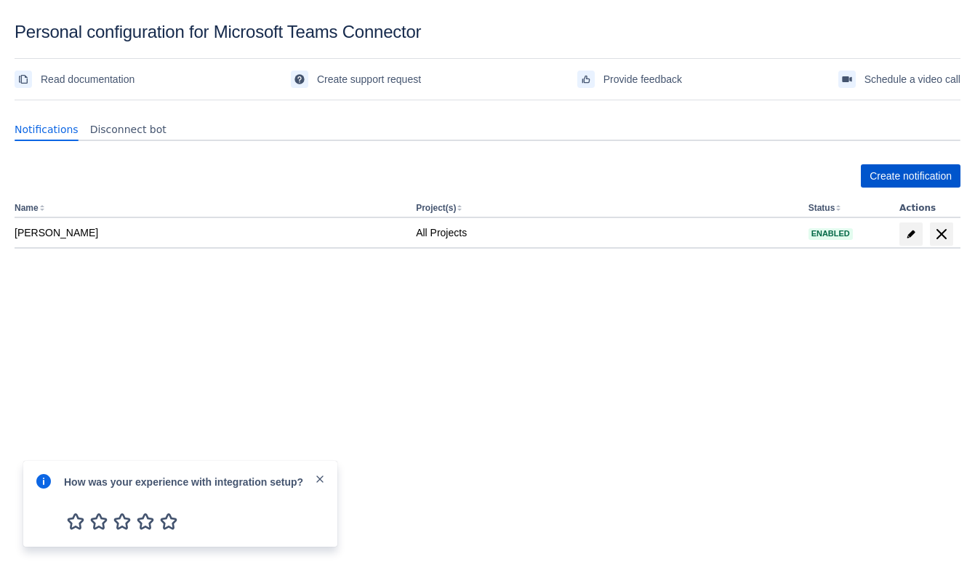
click at [883, 177] on span "Create notification" at bounding box center [910, 175] width 82 height 23
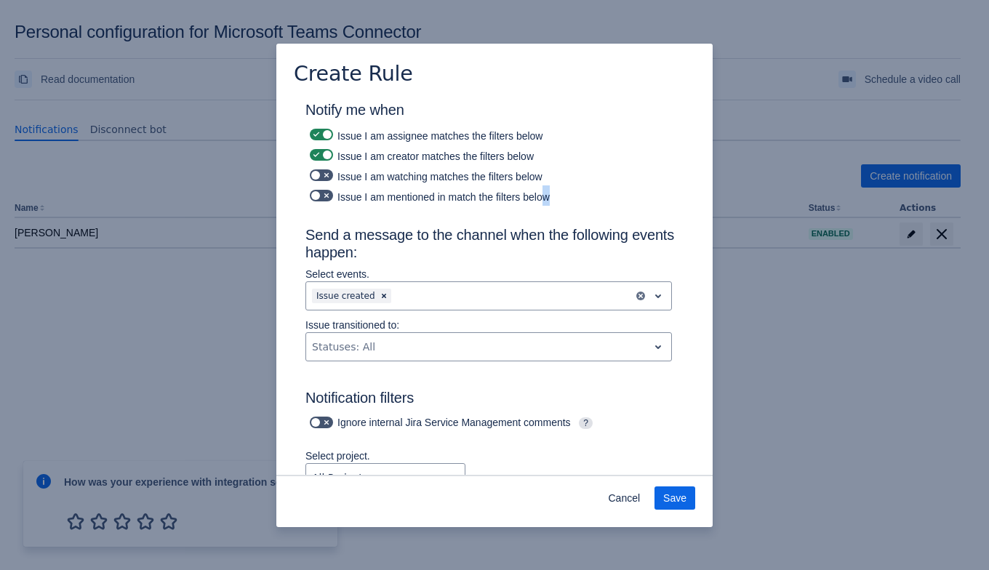
drag, startPoint x: 571, startPoint y: 192, endPoint x: 541, endPoint y: 196, distance: 29.3
click at [541, 196] on div "Issue I am mentioned in match the filters below" at bounding box center [494, 195] width 378 height 20
drag, startPoint x: 385, startPoint y: 157, endPoint x: 413, endPoint y: 158, distance: 27.7
click at [411, 158] on div "Issue I am creator matches the filters below" at bounding box center [494, 155] width 378 height 20
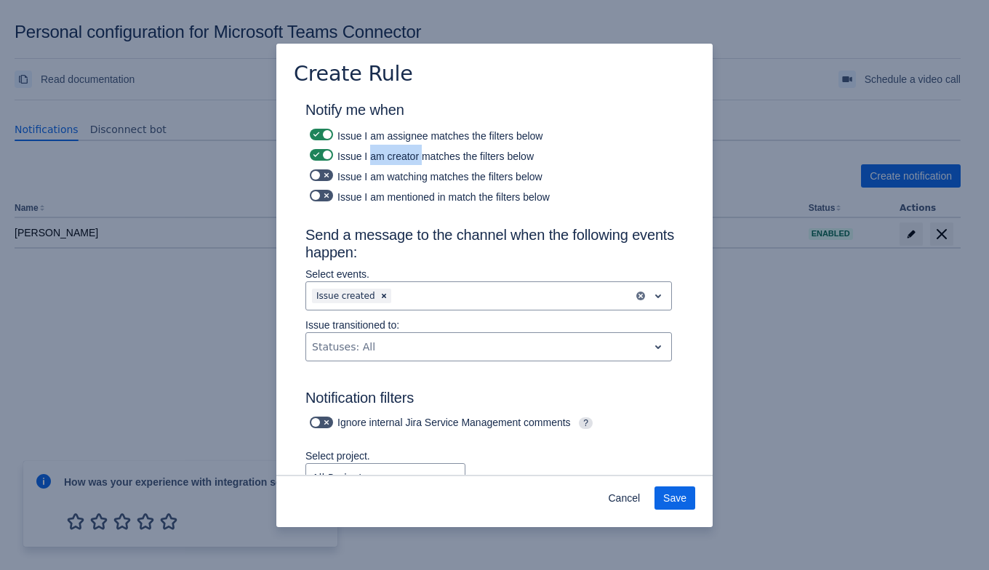
drag, startPoint x: 374, startPoint y: 159, endPoint x: 419, endPoint y: 160, distance: 45.1
click at [419, 160] on div "Issue I am creator matches the filters below" at bounding box center [494, 155] width 378 height 20
click at [437, 161] on div "Issue I am creator matches the filters below" at bounding box center [494, 155] width 378 height 20
drag, startPoint x: 358, startPoint y: 137, endPoint x: 425, endPoint y: 142, distance: 67.1
click at [425, 142] on div "Issue I am assignee matches the filters below" at bounding box center [494, 134] width 378 height 20
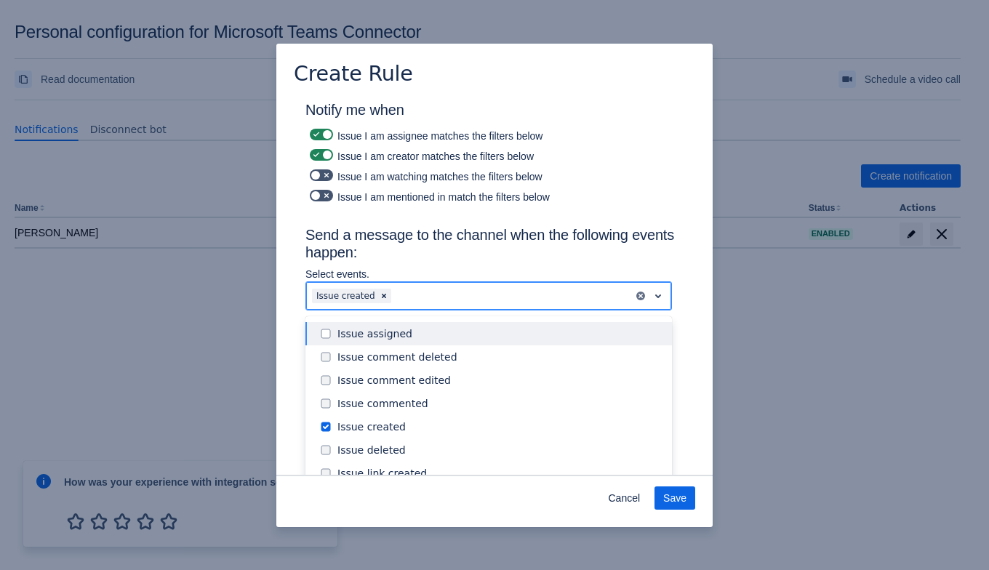
click at [412, 294] on div "Scrollable content" at bounding box center [510, 295] width 233 height 17
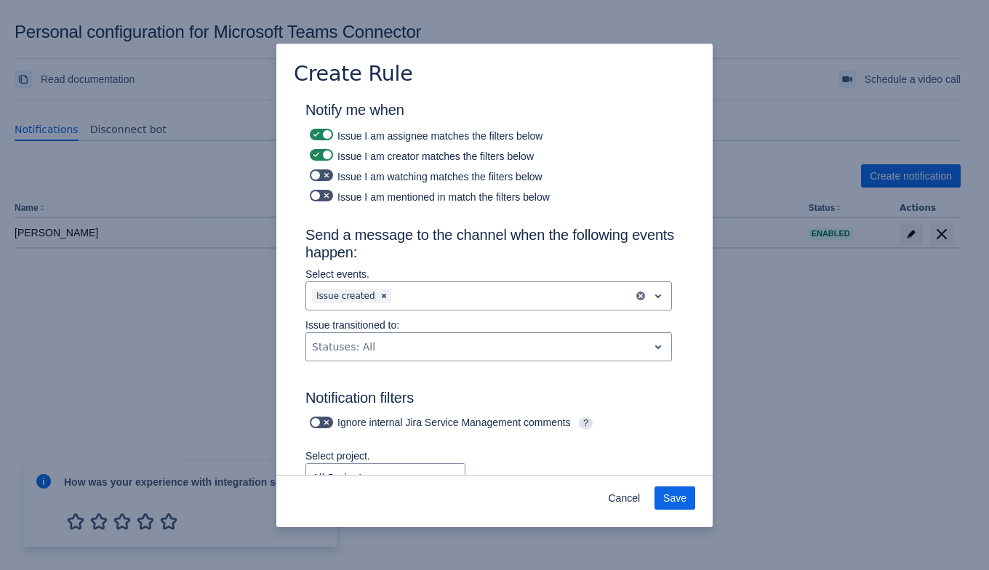
click at [550, 255] on h3 "Send a message to the channel when the following events happen:" at bounding box center [494, 246] width 378 height 41
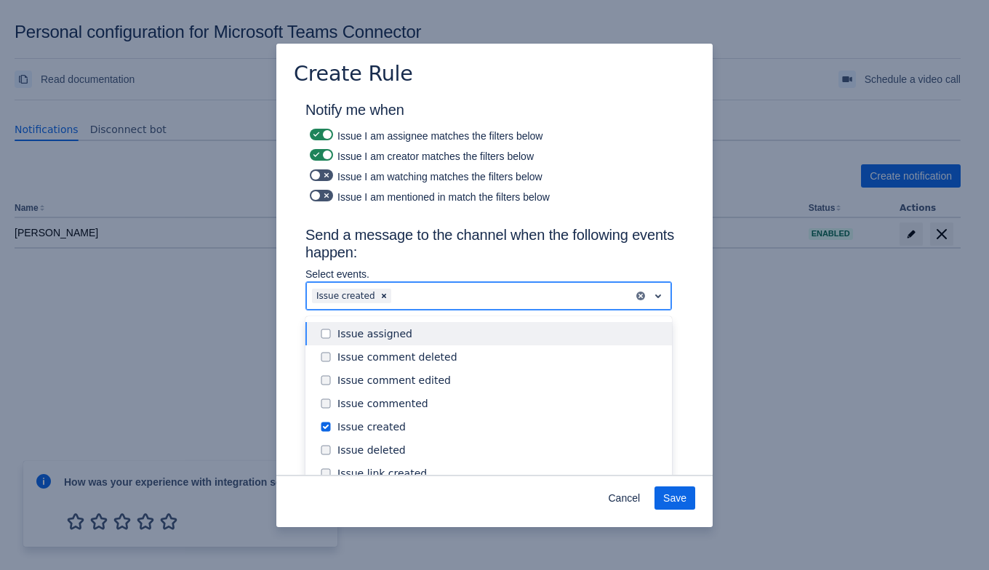
click at [508, 291] on div "Scrollable content" at bounding box center [510, 295] width 233 height 17
type input "i"
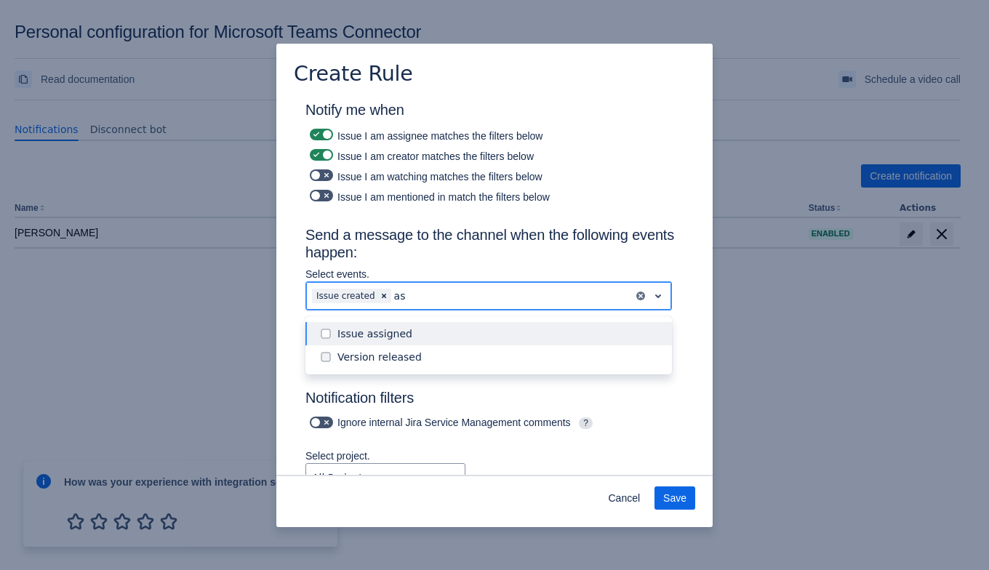
type input "a"
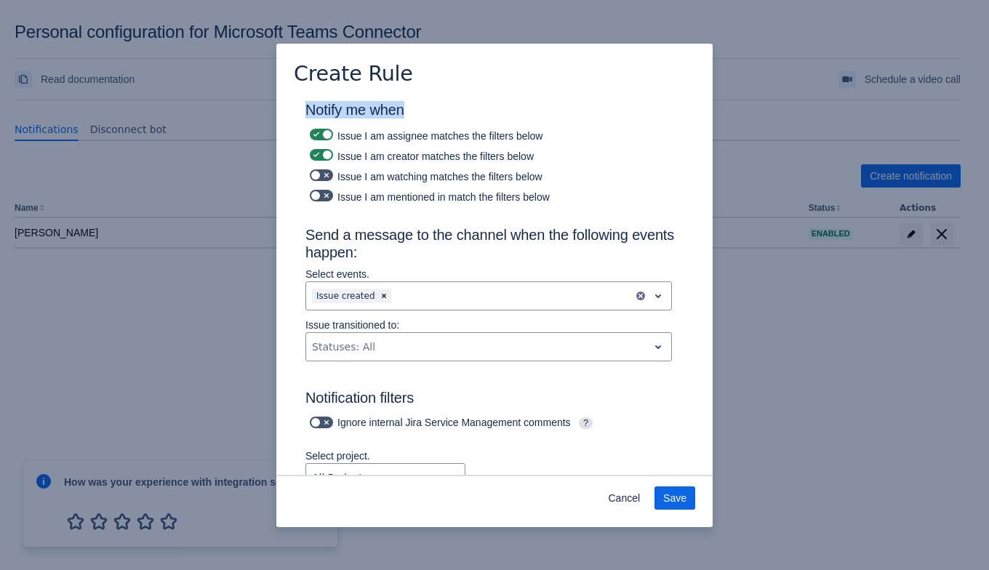
drag, startPoint x: 304, startPoint y: 110, endPoint x: 421, endPoint y: 110, distance: 117.0
drag, startPoint x: 288, startPoint y: 106, endPoint x: 427, endPoint y: 108, distance: 139.6
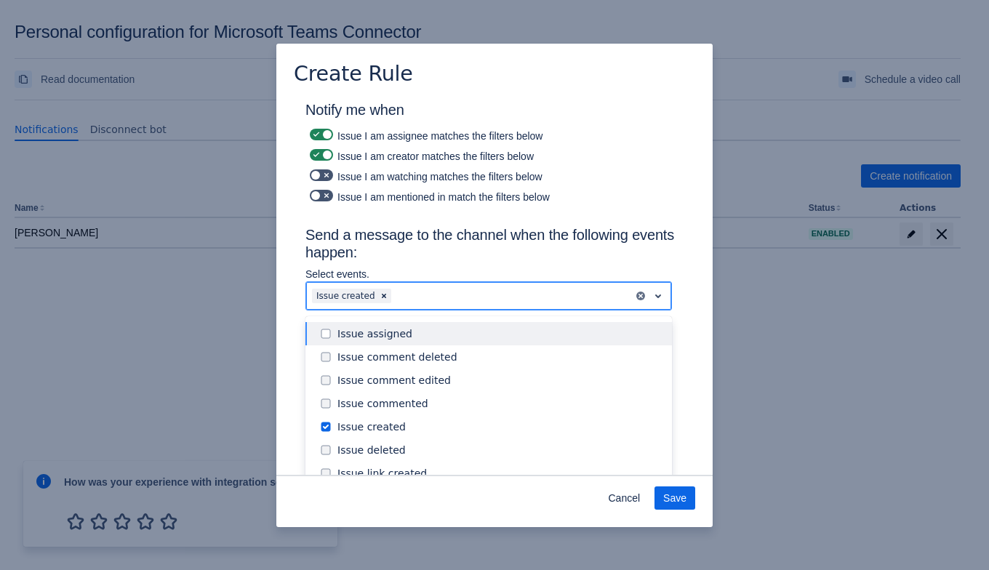
click at [451, 290] on div "Scrollable content" at bounding box center [510, 295] width 233 height 17
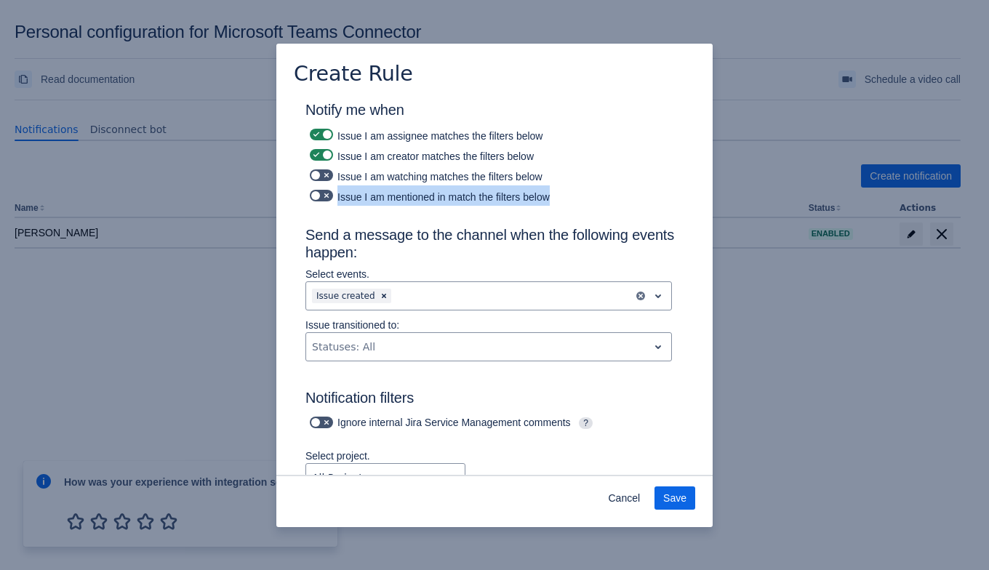
drag, startPoint x: 336, startPoint y: 196, endPoint x: 563, endPoint y: 190, distance: 226.8
click at [563, 190] on div "Issue I am mentioned in match the filters below" at bounding box center [494, 195] width 378 height 20
click at [574, 163] on div "Issue I am creator matches the filters below" at bounding box center [494, 155] width 378 height 20
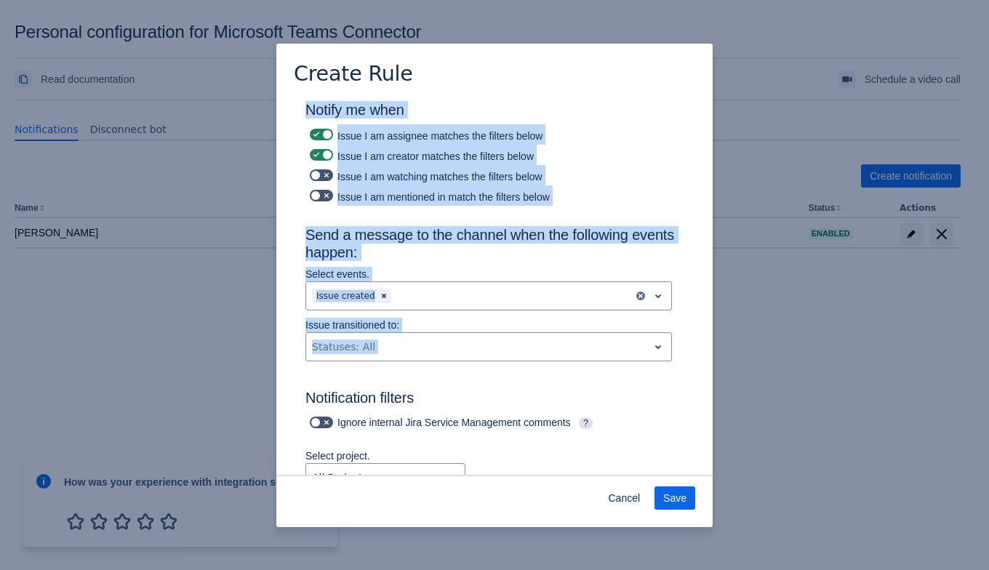
drag, startPoint x: 314, startPoint y: 118, endPoint x: 667, endPoint y: 360, distance: 427.2
click at [577, 160] on div "Issue I am creator matches the filters below" at bounding box center [494, 155] width 378 height 20
